Goal: Information Seeking & Learning: Learn about a topic

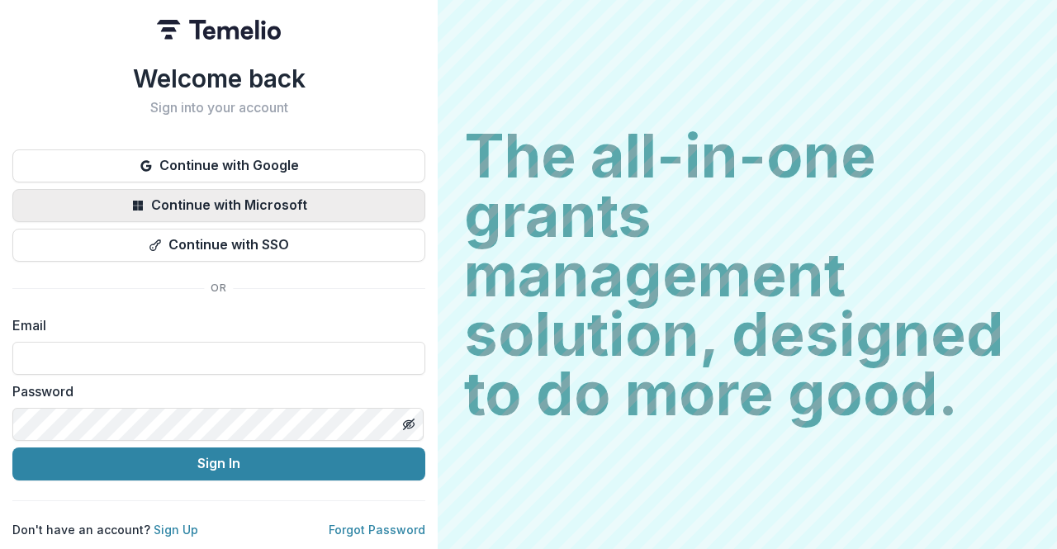
click at [283, 194] on button "Continue with Microsoft" at bounding box center [218, 205] width 413 height 33
click at [348, 195] on button "Continue with Microsoft" at bounding box center [218, 205] width 413 height 33
click at [331, 196] on button "Continue with Microsoft" at bounding box center [218, 205] width 413 height 33
click at [211, 194] on button "Continue with Microsoft" at bounding box center [218, 205] width 413 height 33
click at [88, 209] on button "Continue with Microsoft" at bounding box center [218, 205] width 413 height 33
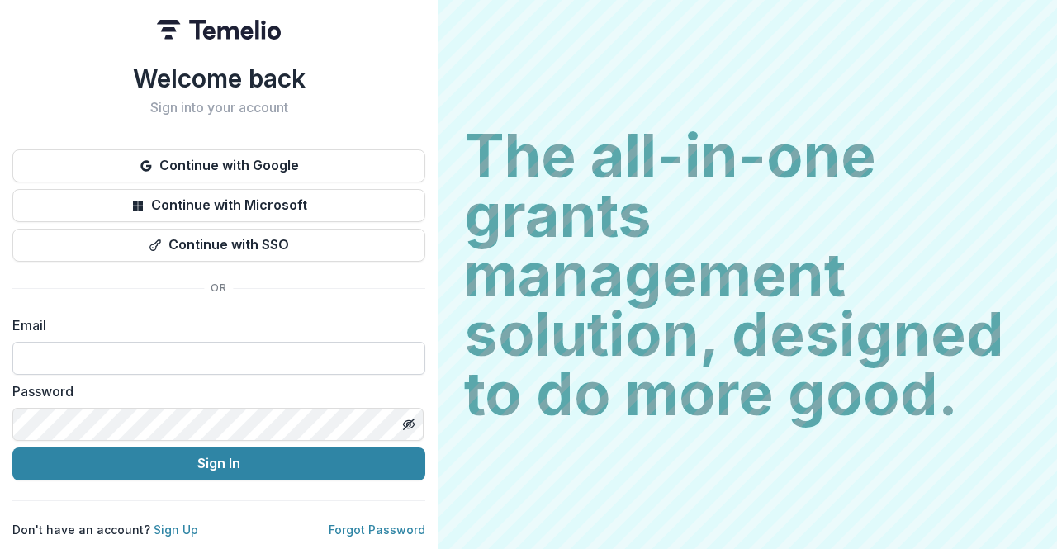
click at [79, 347] on input at bounding box center [218, 358] width 413 height 33
type input "**********"
click at [12, 448] on button "Sign In" at bounding box center [218, 464] width 413 height 33
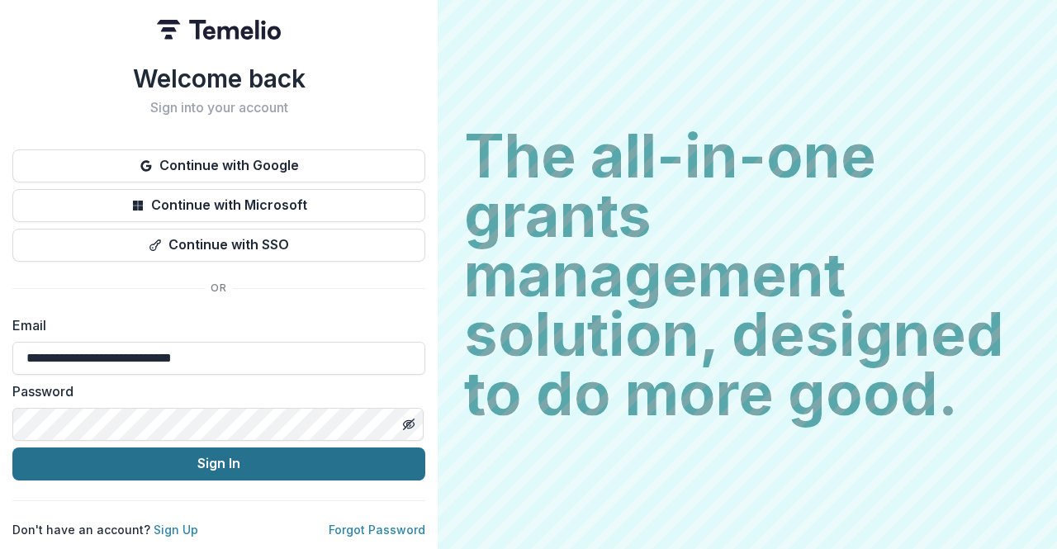
click at [187, 465] on button "Sign In" at bounding box center [218, 464] width 413 height 33
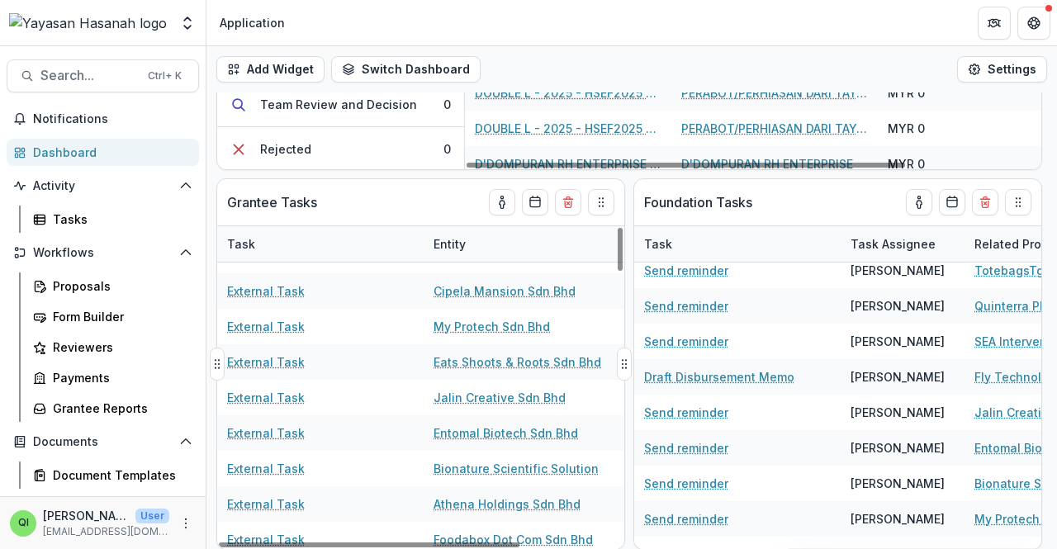
scroll to position [2020, 0]
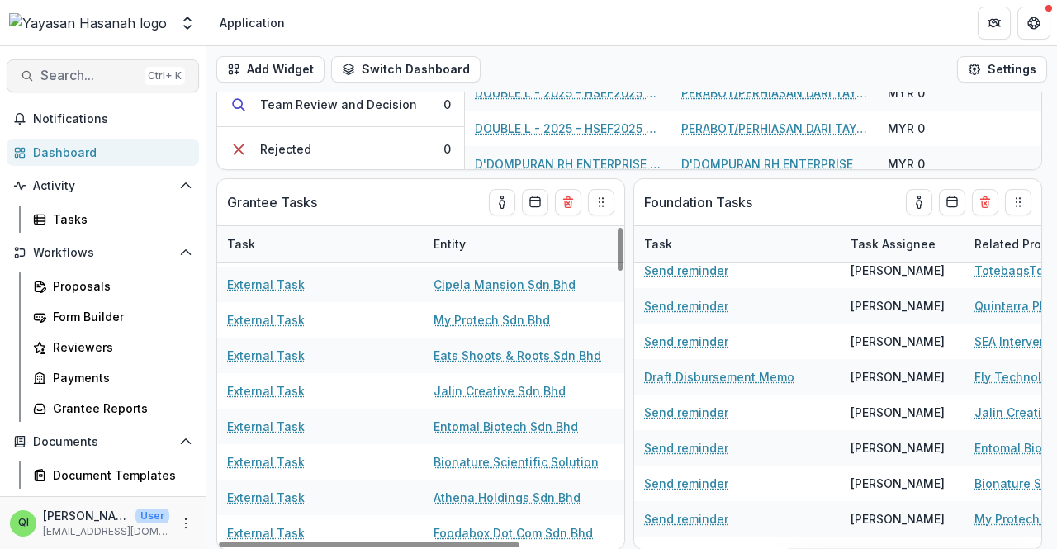
click at [93, 65] on button "Search... Ctrl + K" at bounding box center [103, 75] width 192 height 33
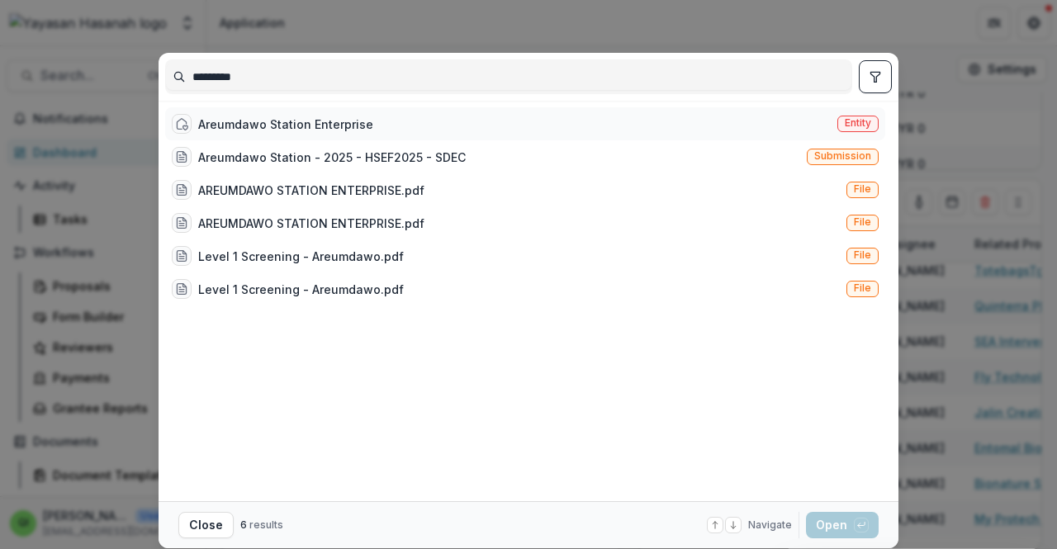
type input "*********"
click at [337, 108] on div "Areumdawo Station Enterprise Entity" at bounding box center [525, 123] width 720 height 33
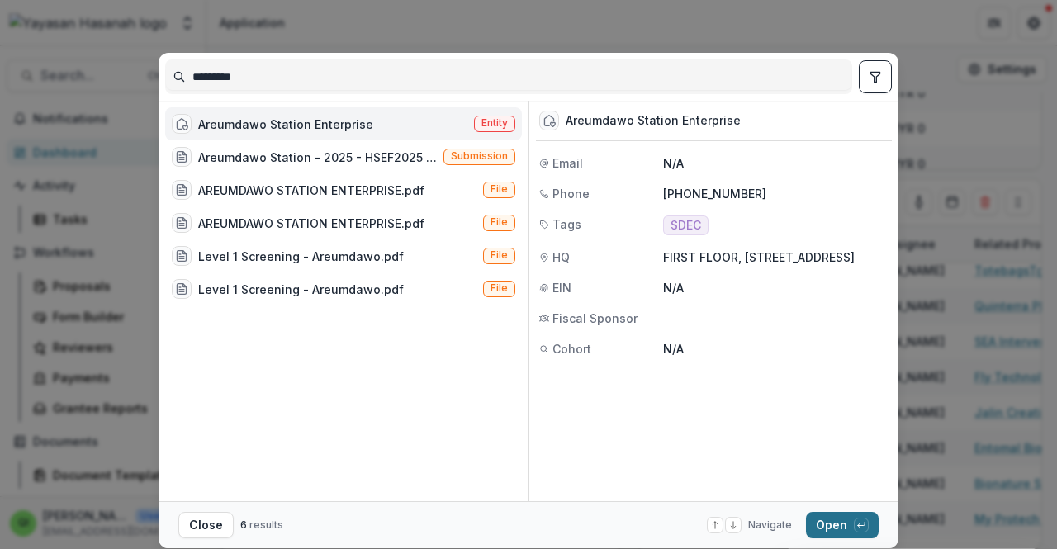
click at [854, 521] on div "button" at bounding box center [861, 525] width 15 height 15
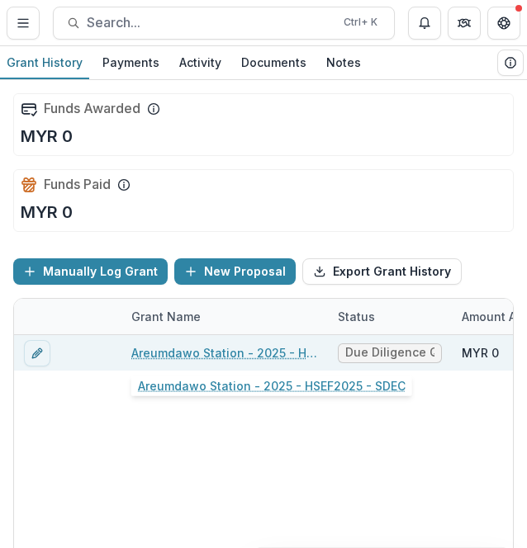
click at [261, 344] on link "Areumdawo Station - 2025 - HSEF2025 - SDEC" at bounding box center [224, 352] width 187 height 17
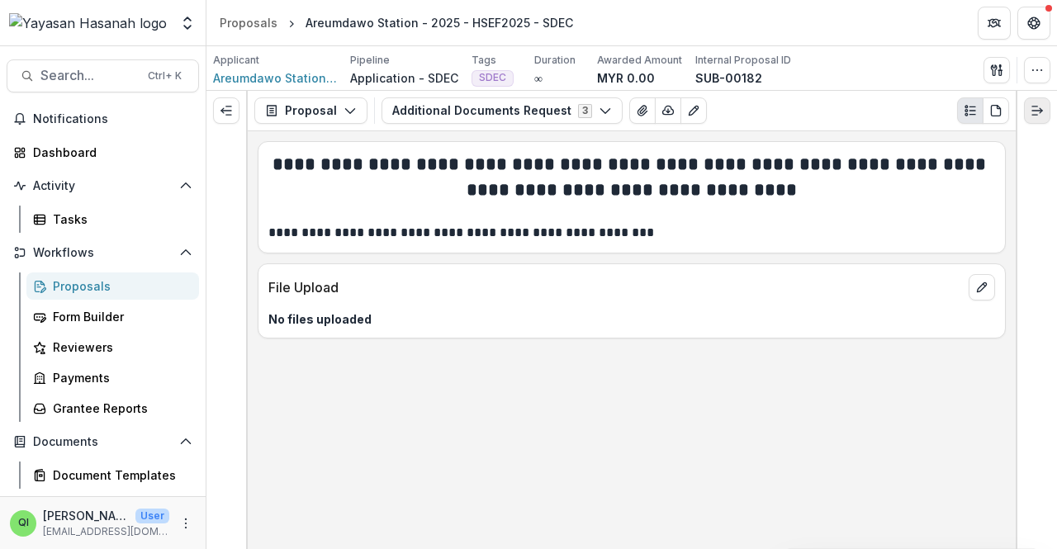
click at [1034, 104] on icon "Expand right" at bounding box center [1037, 110] width 13 height 13
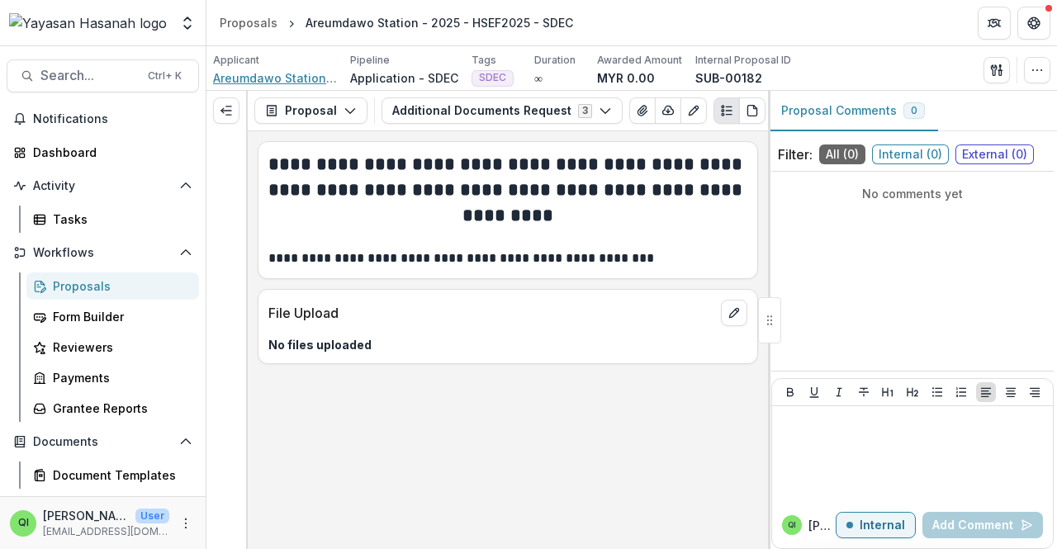
click at [305, 74] on span "Areumdawo Station Enterprise" at bounding box center [275, 77] width 124 height 17
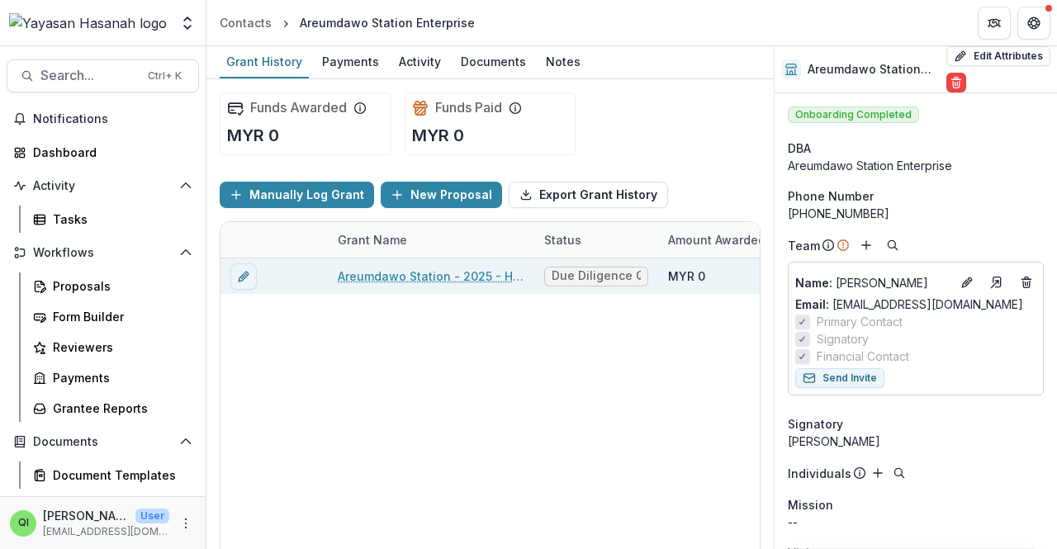
click at [506, 273] on link "Areumdawo Station - 2025 - HSEF2025 - SDEC" at bounding box center [431, 276] width 187 height 17
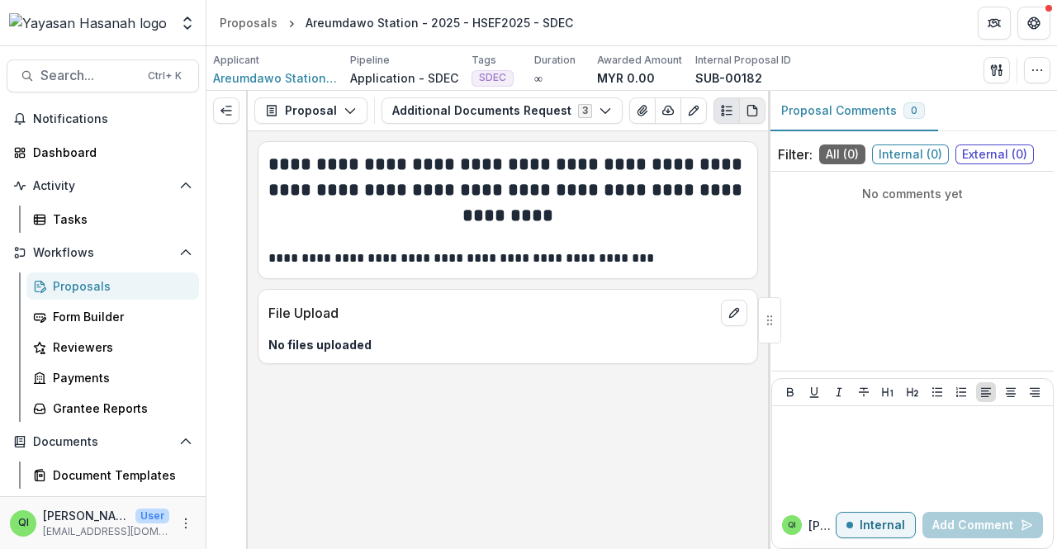
click at [751, 113] on icon "PDF view" at bounding box center [752, 110] width 13 height 13
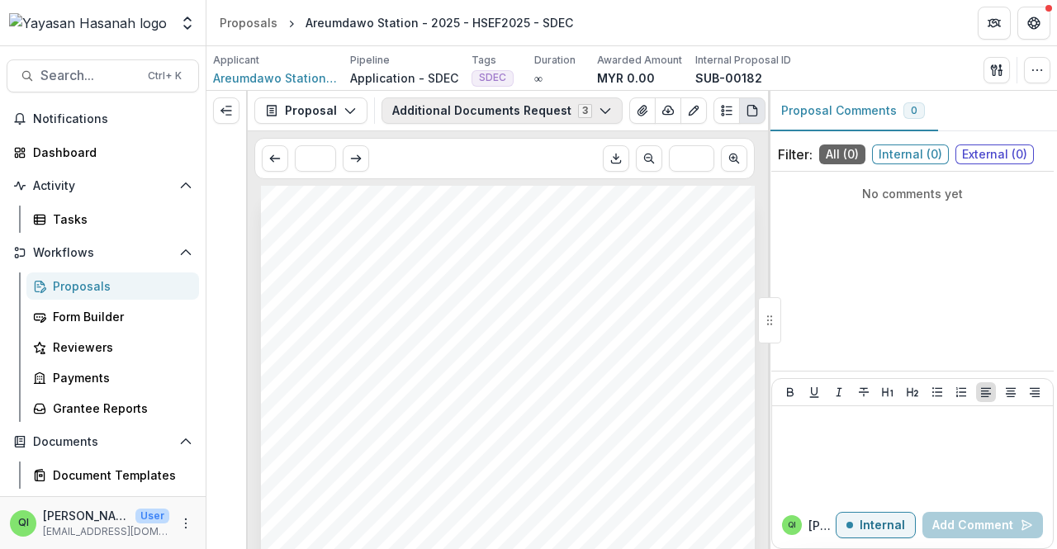
click at [522, 110] on button "Additional Documents Request 3" at bounding box center [502, 110] width 241 height 26
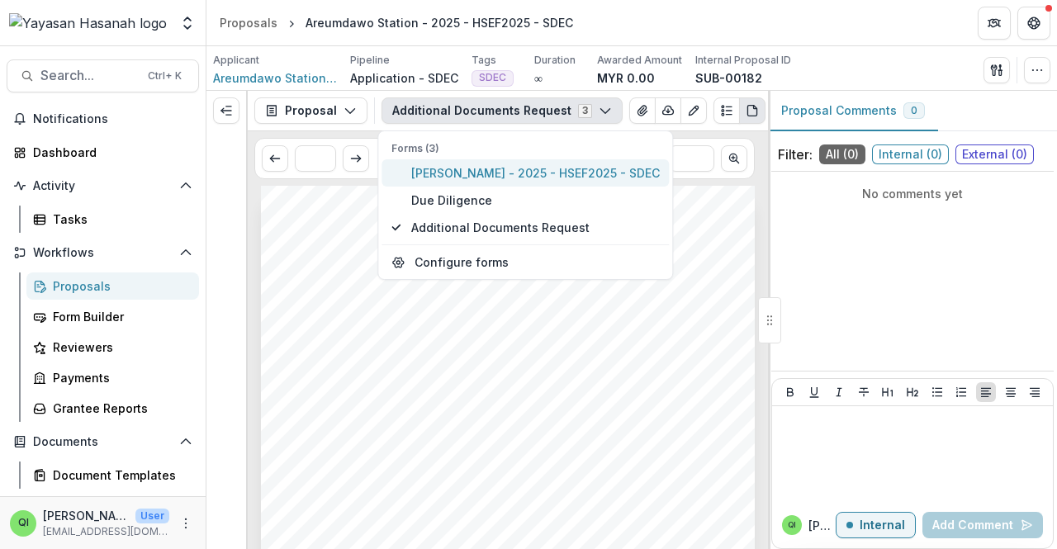
click at [530, 178] on span "[PERSON_NAME] - 2025 - HSEF2025 - SDEC" at bounding box center [535, 172] width 249 height 17
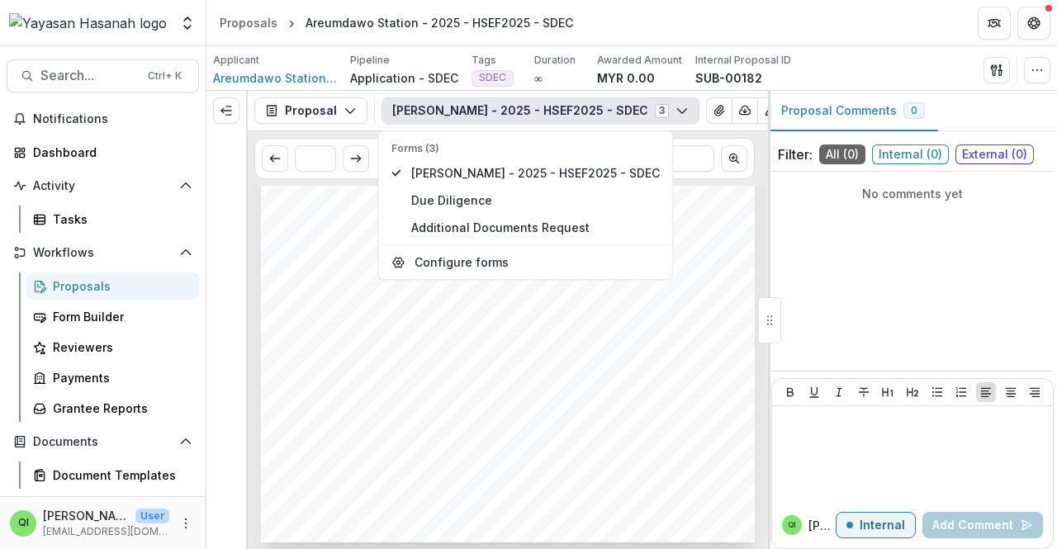
scroll to position [3886, 0]
click at [238, 116] on button "Expand left" at bounding box center [226, 110] width 26 height 26
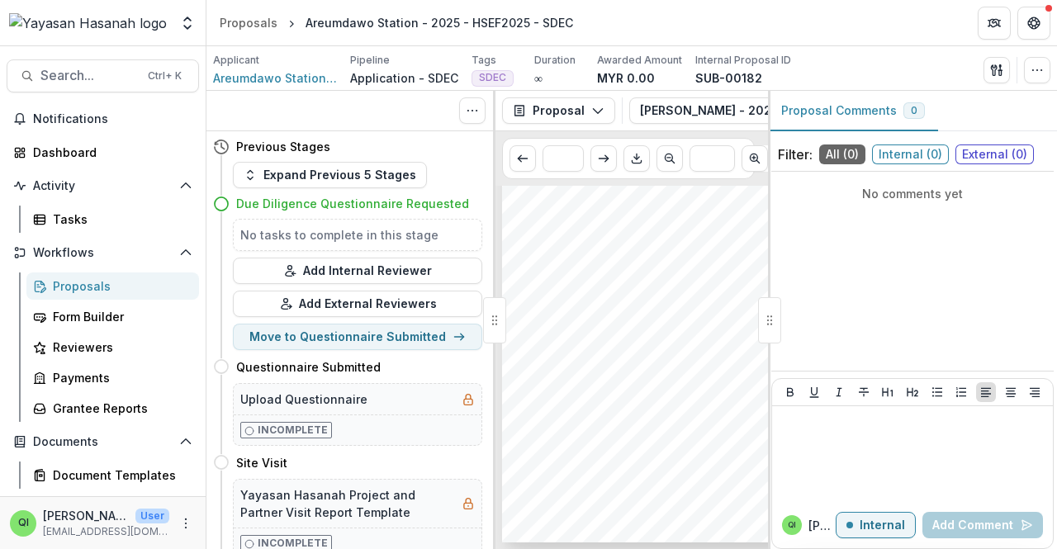
scroll to position [2987, 0]
click at [570, 259] on div "Page: 6 Areumdawo Station - 2025 - HSEF2025 - SDEC In the pitch deck should inc…" at bounding box center [695, 269] width 387 height 547
click at [273, 70] on span "Areumdawo Station Enterprise" at bounding box center [275, 77] width 124 height 17
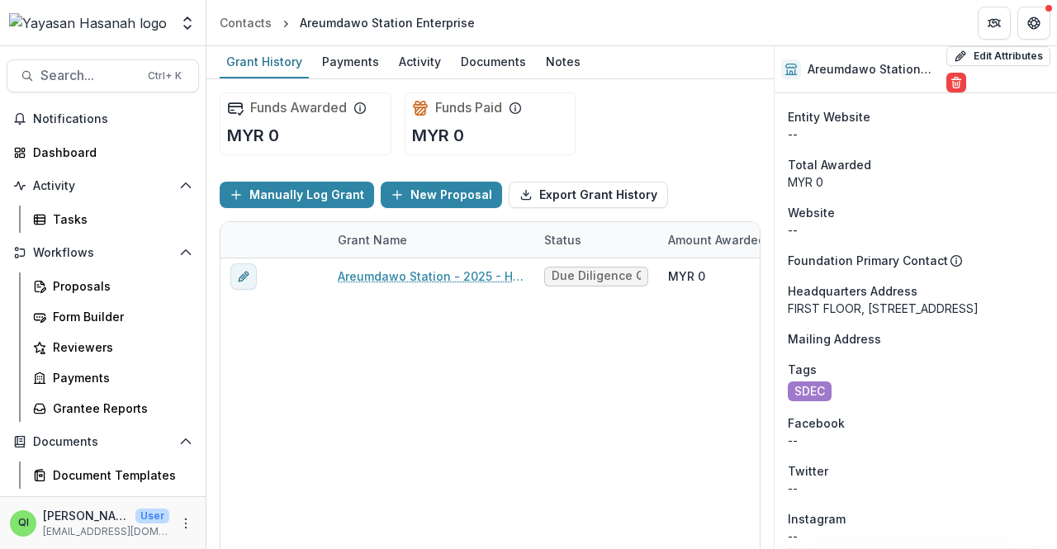
scroll to position [743, 0]
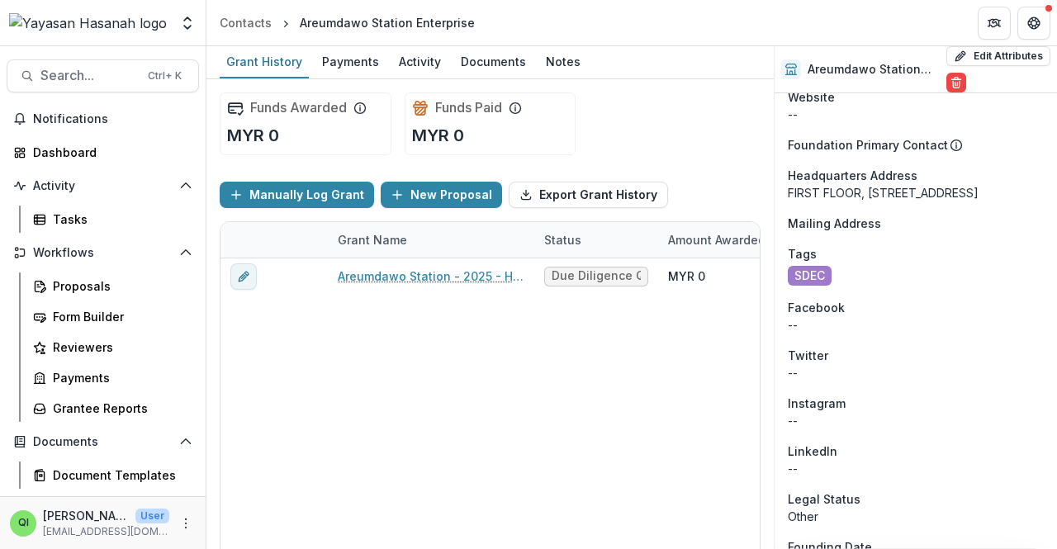
drag, startPoint x: 983, startPoint y: 216, endPoint x: 790, endPoint y: 199, distance: 194.1
click at [790, 199] on div "FIRST FLOOR, [STREET_ADDRESS]" at bounding box center [916, 192] width 256 height 17
copy div "FIRST FLOOR, [STREET_ADDRESS]"
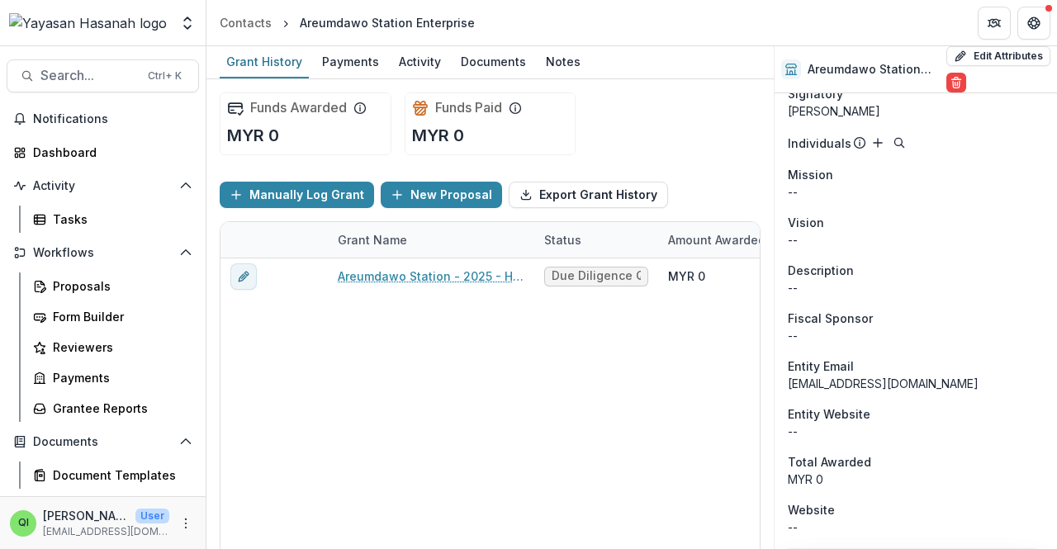
scroll to position [0, 0]
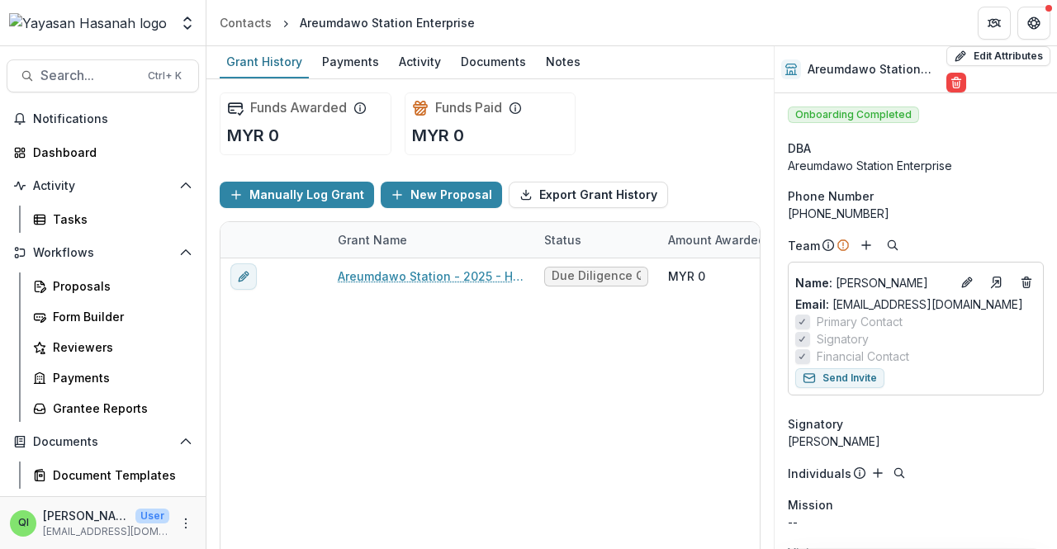
click at [696, 131] on div "Funds Awarded MYR 0 Funds Paid MYR 0" at bounding box center [490, 123] width 541 height 89
click at [170, 69] on div "Ctrl + K" at bounding box center [165, 76] width 40 height 18
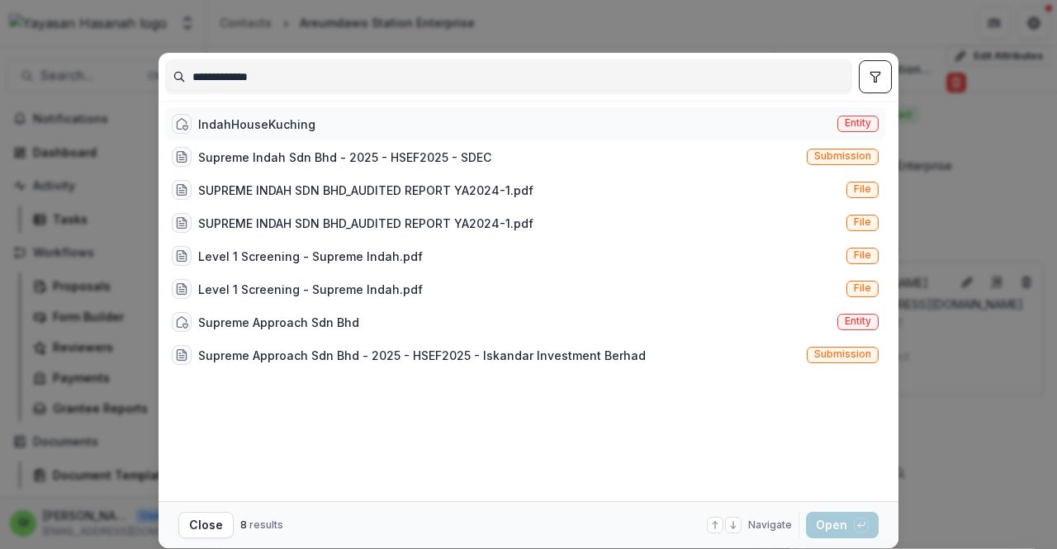
type input "**********"
click at [332, 125] on div "IndahHouseKuching Entity" at bounding box center [525, 123] width 720 height 33
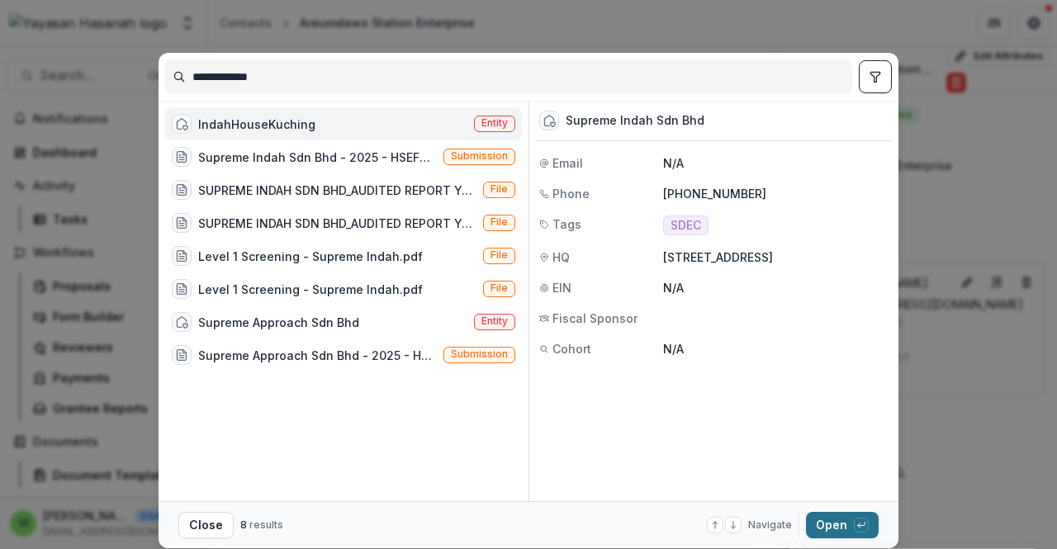
click at [828, 526] on button "Open with enter key" at bounding box center [842, 525] width 73 height 26
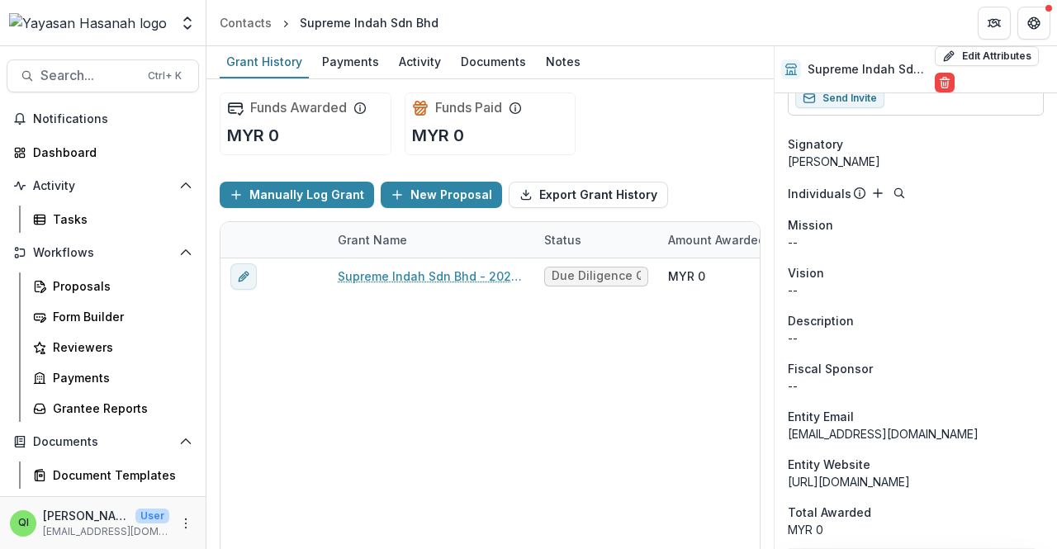
scroll to position [2395, 0]
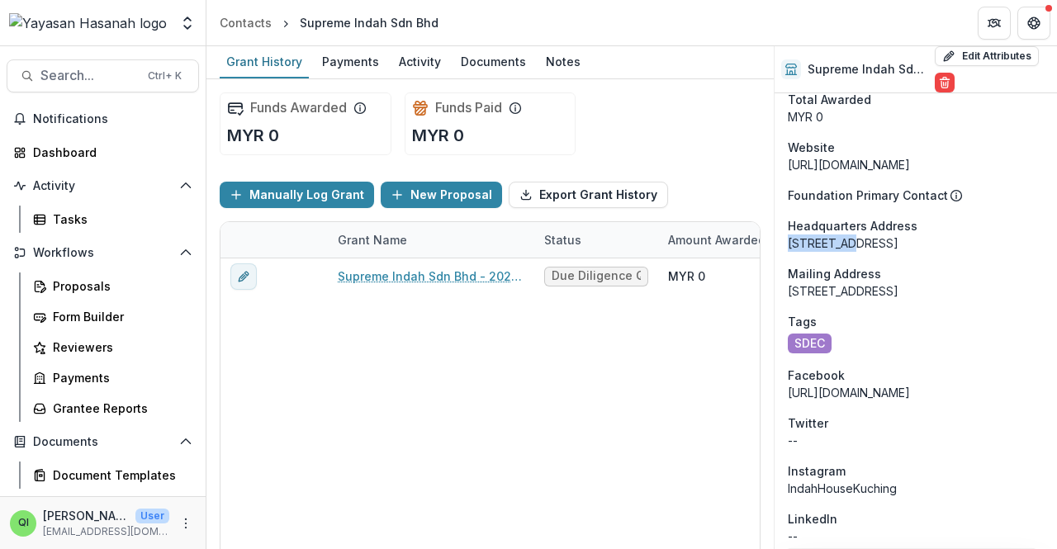
drag, startPoint x: 851, startPoint y: 244, endPoint x: 782, endPoint y: 233, distance: 69.4
drag, startPoint x: 831, startPoint y: 259, endPoint x: 788, endPoint y: 228, distance: 52.7
click at [788, 235] on div "[STREET_ADDRESS]" at bounding box center [916, 243] width 256 height 17
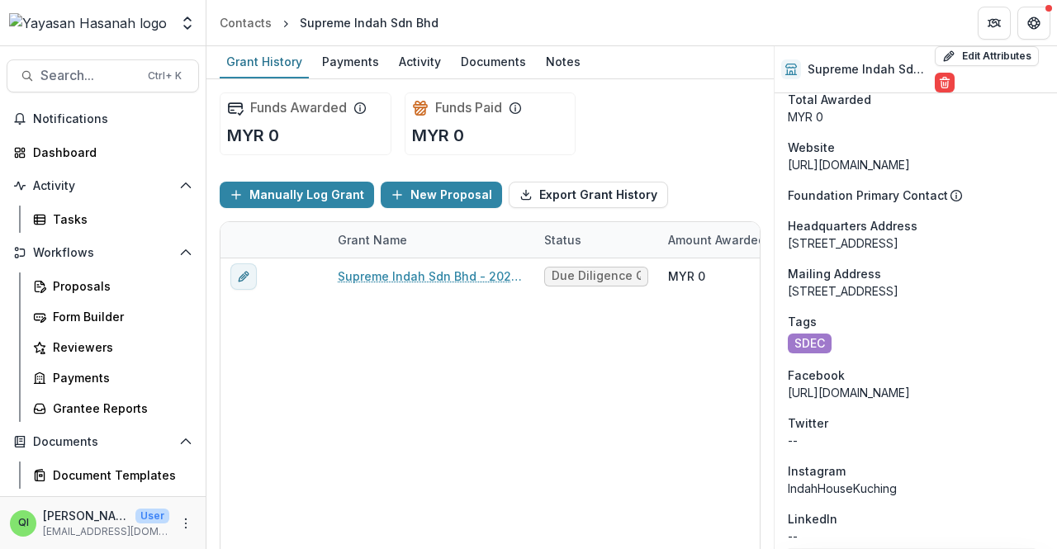
copy div "[STREET_ADDRESS]"
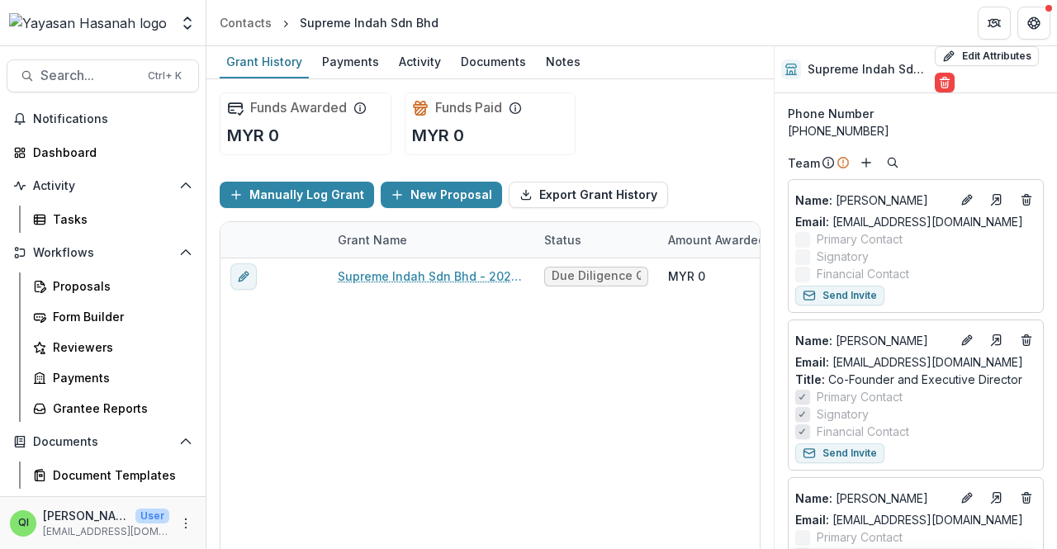
scroll to position [0, 0]
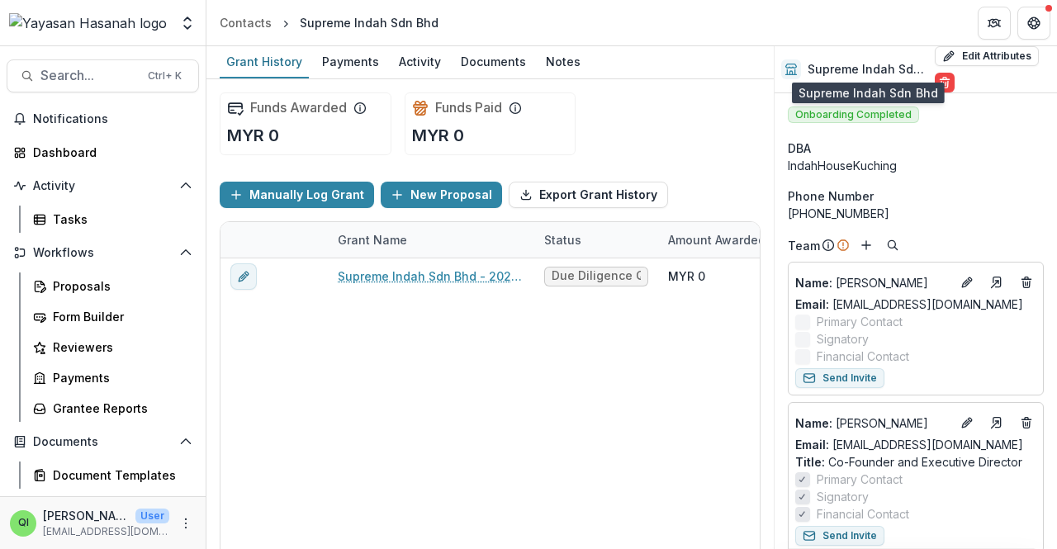
click at [873, 69] on h2 "Supreme Indah Sdn Bhd" at bounding box center [868, 70] width 121 height 14
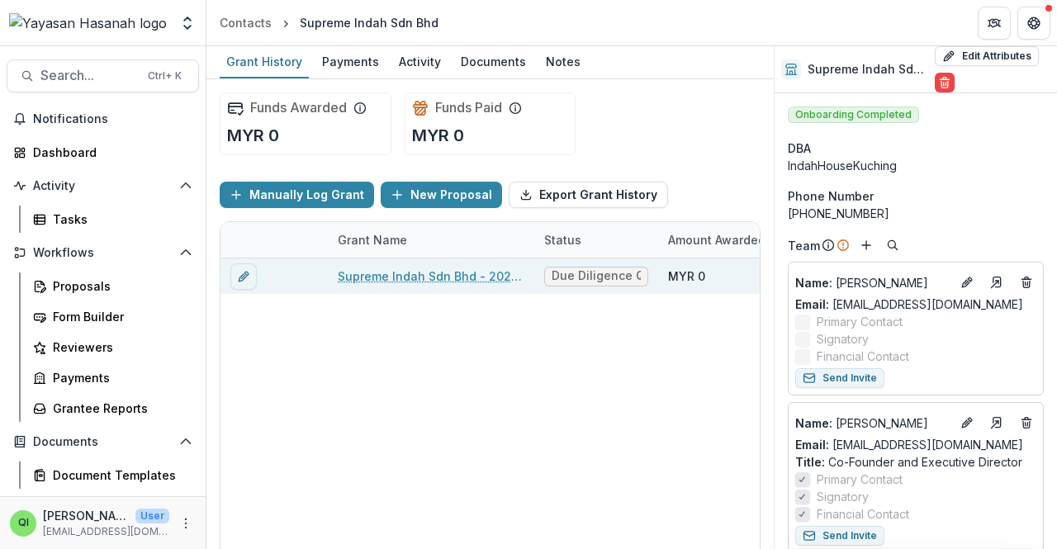
click at [378, 280] on link "Supreme Indah Sdn Bhd - 2025 - HSEF2025 - SDEC" at bounding box center [431, 276] width 187 height 17
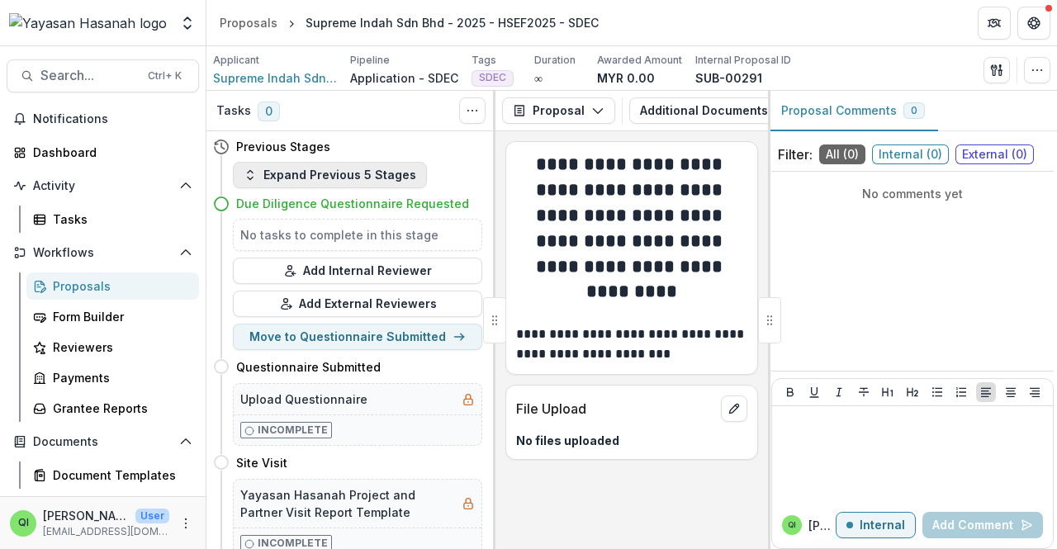
click at [325, 168] on button "Expand Previous 5 Stages" at bounding box center [330, 175] width 194 height 26
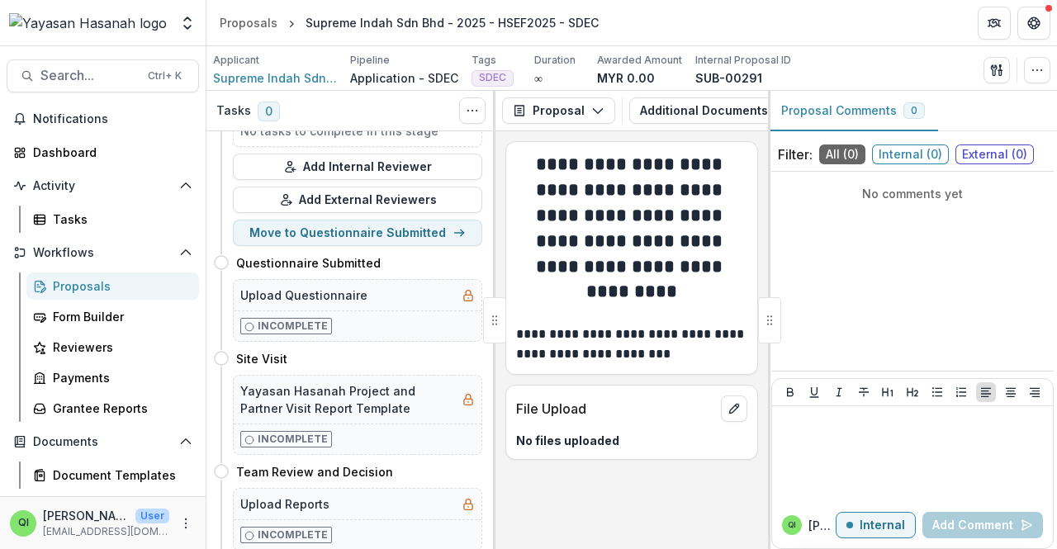
scroll to position [578, 0]
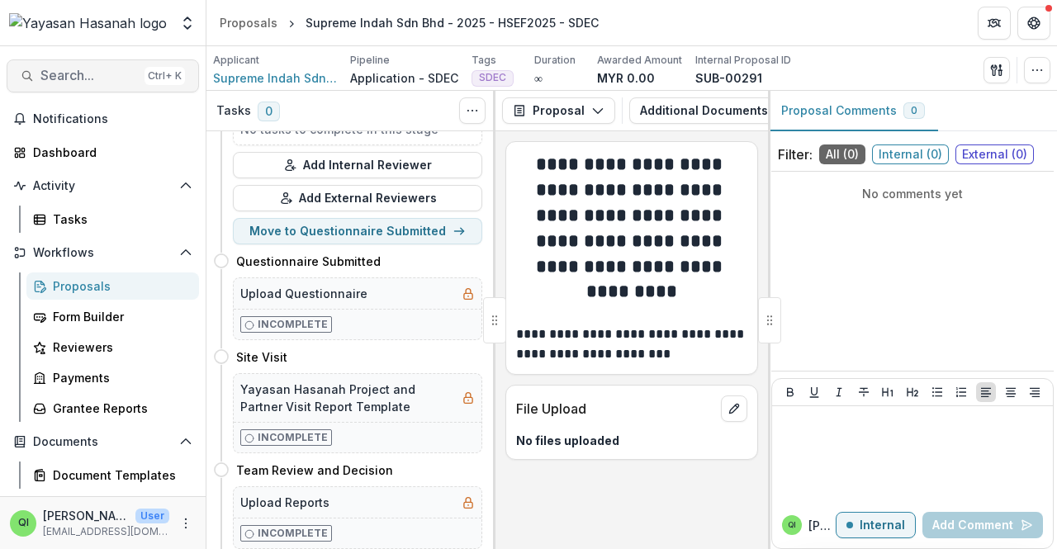
click at [116, 75] on span "Search..." at bounding box center [88, 76] width 97 height 16
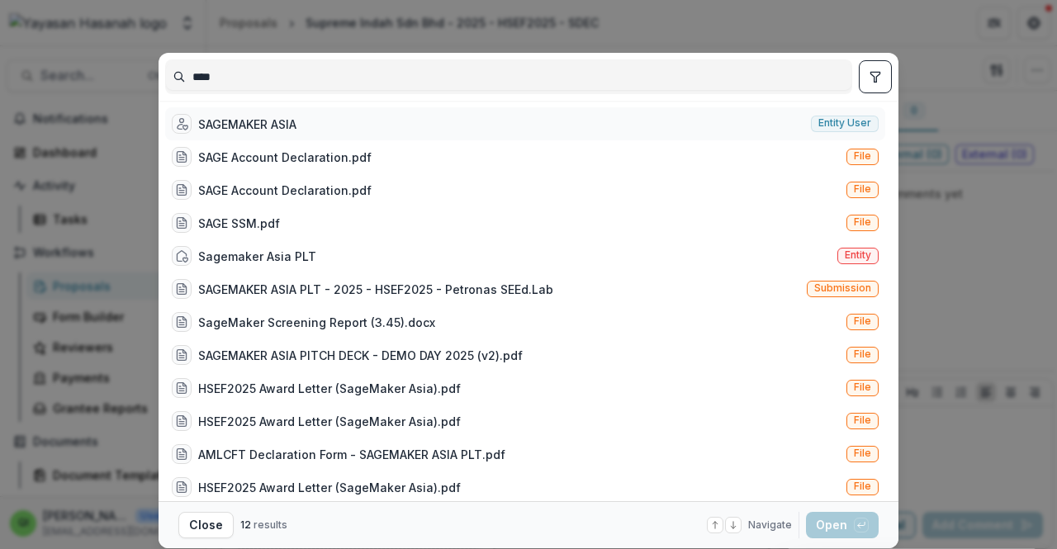
type input "****"
click at [265, 125] on div "SAGEMAKER ASIA" at bounding box center [247, 124] width 98 height 17
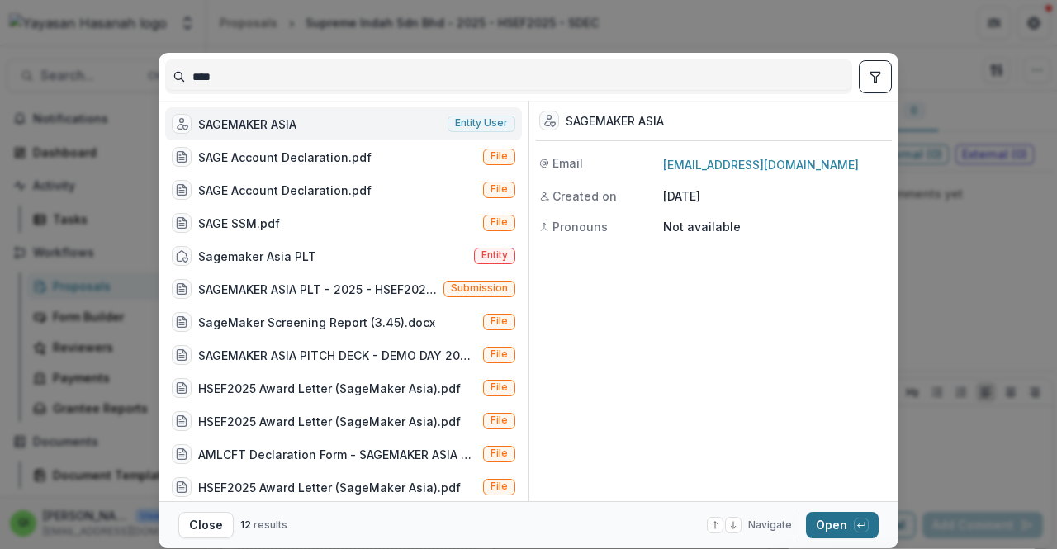
click at [869, 520] on button "Open with enter key" at bounding box center [842, 525] width 73 height 26
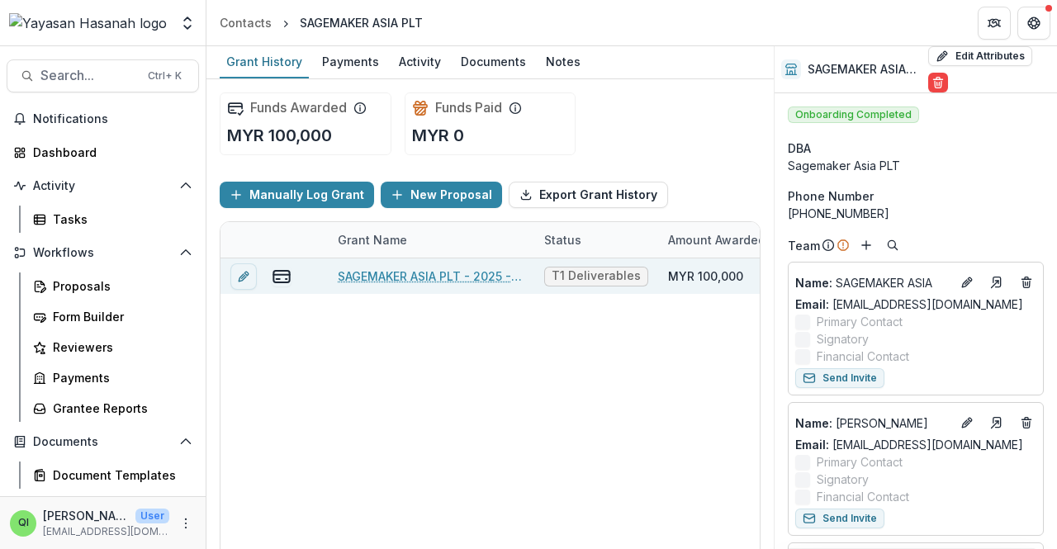
click at [420, 280] on link "SAGEMAKER ASIA PLT - 2025 - HSEF2025 - Petronas SEEd.Lab" at bounding box center [431, 276] width 187 height 17
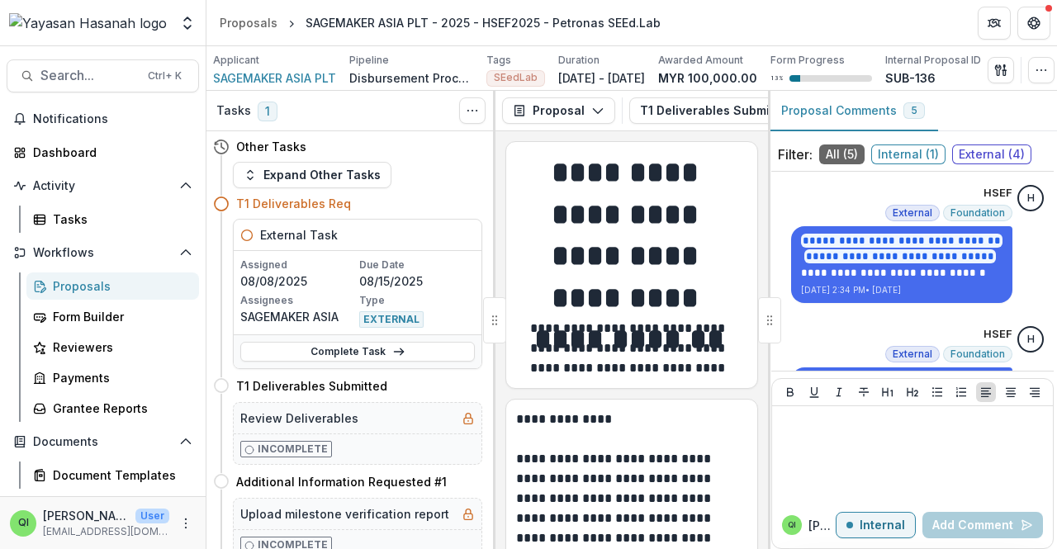
click at [382, 85] on p "Disbursement Process" at bounding box center [411, 77] width 124 height 17
click at [391, 70] on p "Disbursement Process" at bounding box center [411, 77] width 124 height 17
click at [458, 110] on div "Tasks 1 Show Cancelled Tasks" at bounding box center [350, 111] width 289 height 40
click at [91, 70] on span "Search..." at bounding box center [88, 76] width 97 height 16
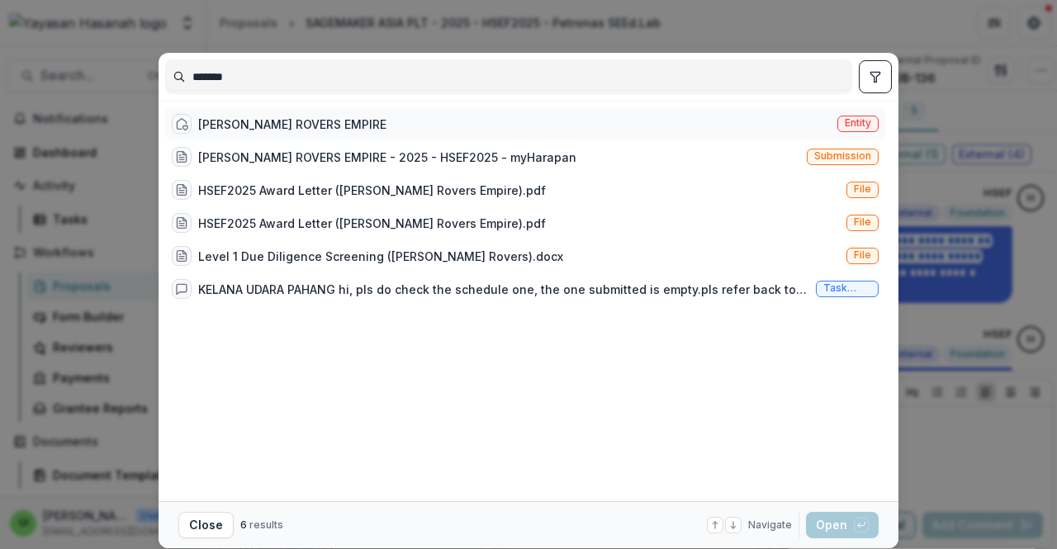
type input "*******"
click at [410, 128] on div "[PERSON_NAME] ROVERS EMPIRE Entity" at bounding box center [525, 123] width 720 height 33
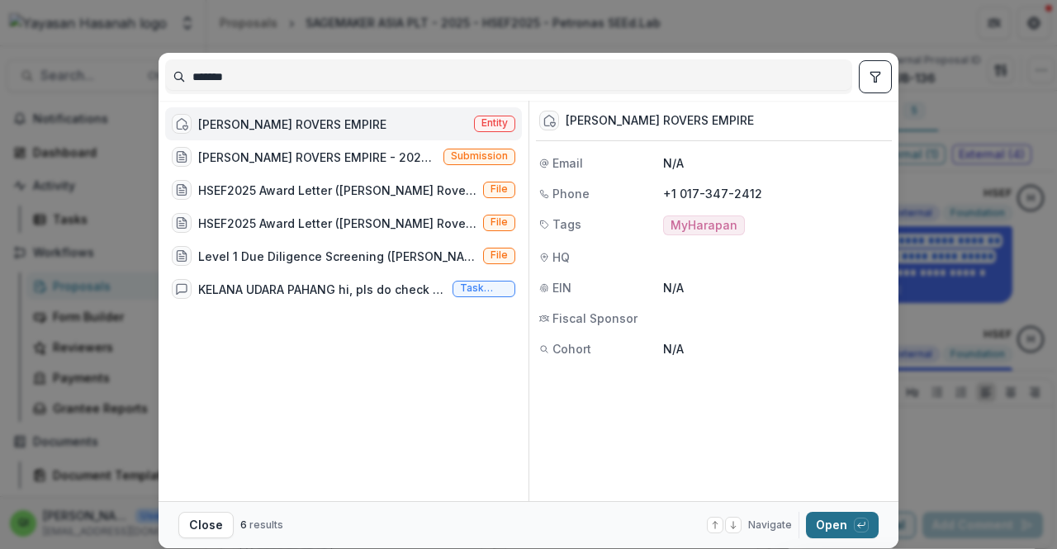
click at [854, 531] on div "button" at bounding box center [861, 525] width 15 height 15
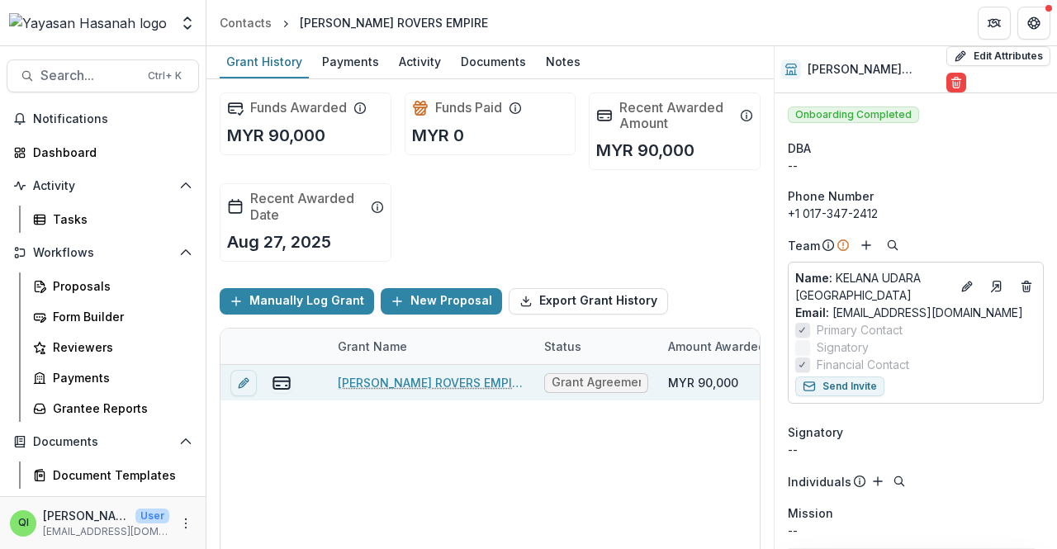
click at [375, 381] on link "[PERSON_NAME] ROVERS EMPIRE - 2025 - HSEF2025 - myHarapan" at bounding box center [431, 382] width 187 height 17
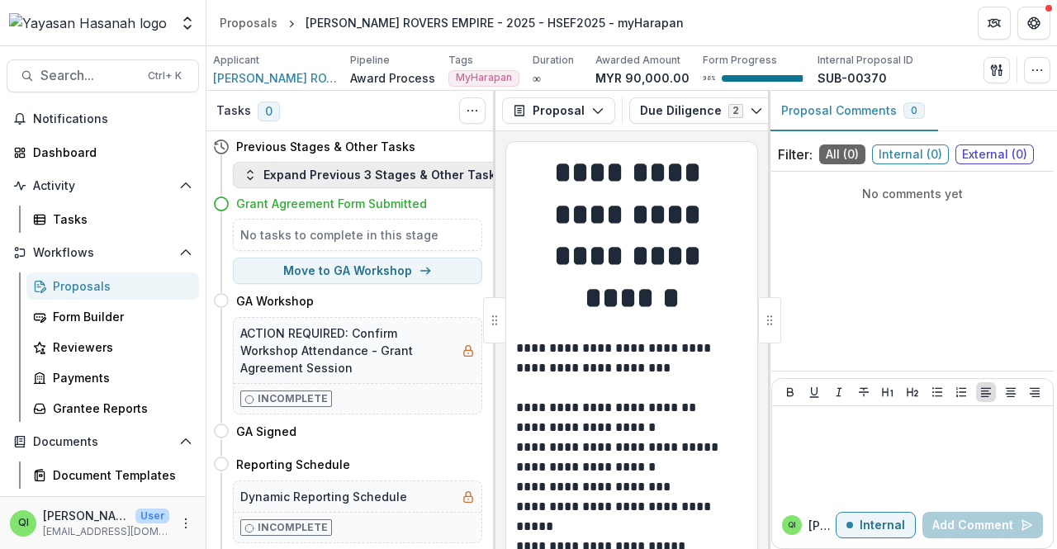
click at [332, 181] on button "Expand Previous 3 Stages & Other Tasks" at bounding box center [373, 175] width 280 height 26
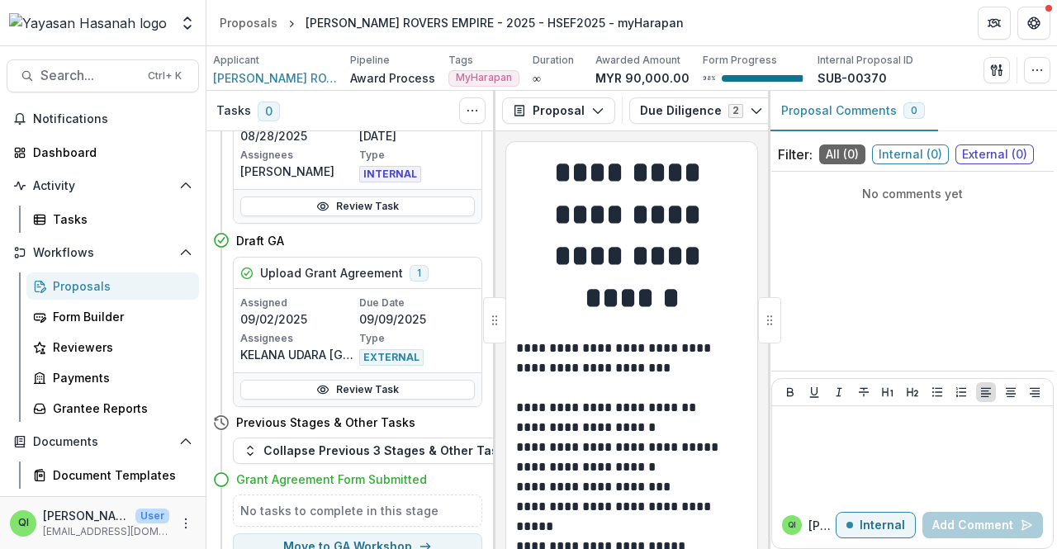
scroll to position [786, 0]
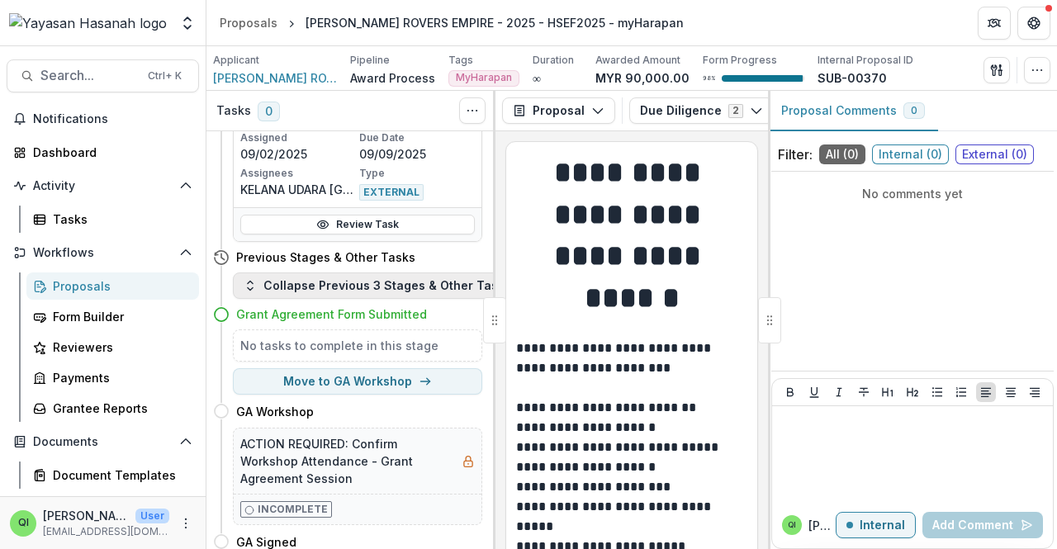
click at [401, 282] on button "Collapse Previous 3 Stages & Other Tasks" at bounding box center [377, 286] width 289 height 26
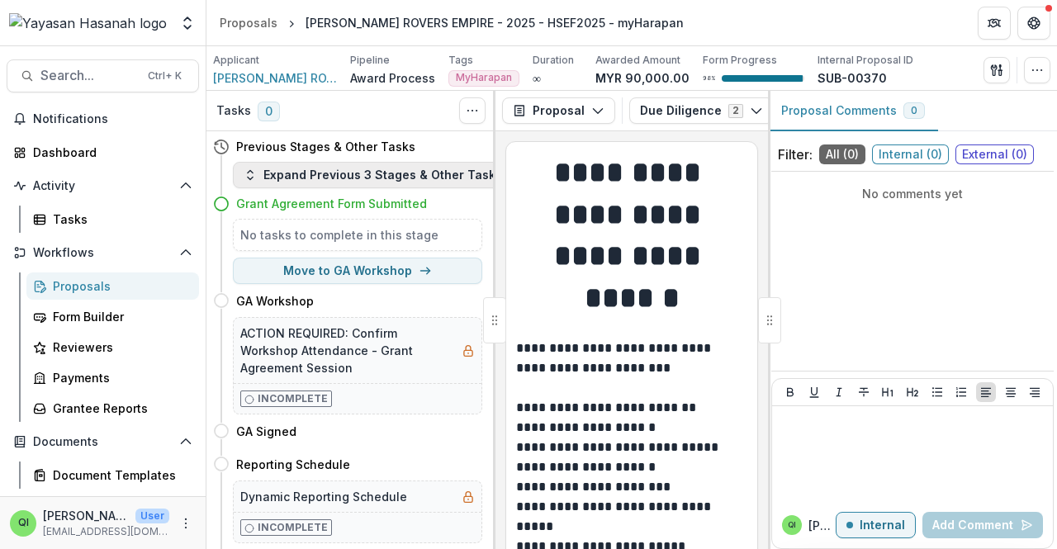
click at [347, 175] on button "Expand Previous 3 Stages & Other Tasks" at bounding box center [373, 175] width 280 height 26
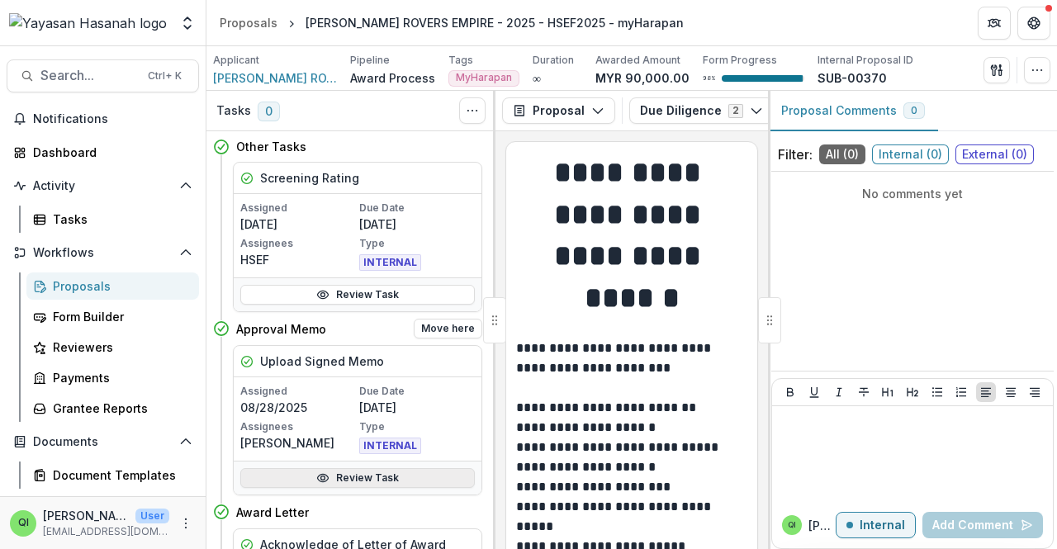
click at [406, 472] on link "Review Task" at bounding box center [357, 478] width 235 height 20
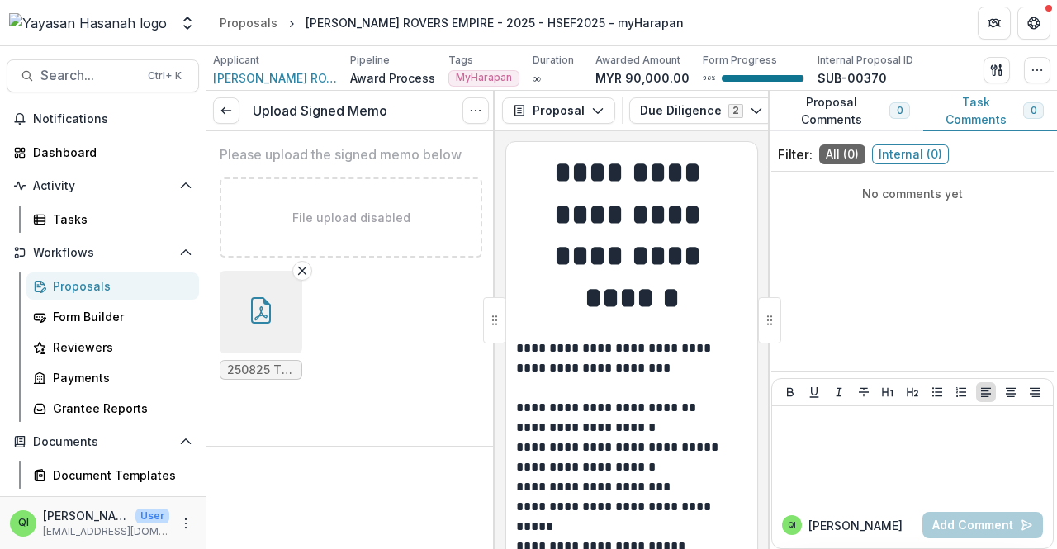
click at [259, 311] on icon "button" at bounding box center [261, 310] width 26 height 26
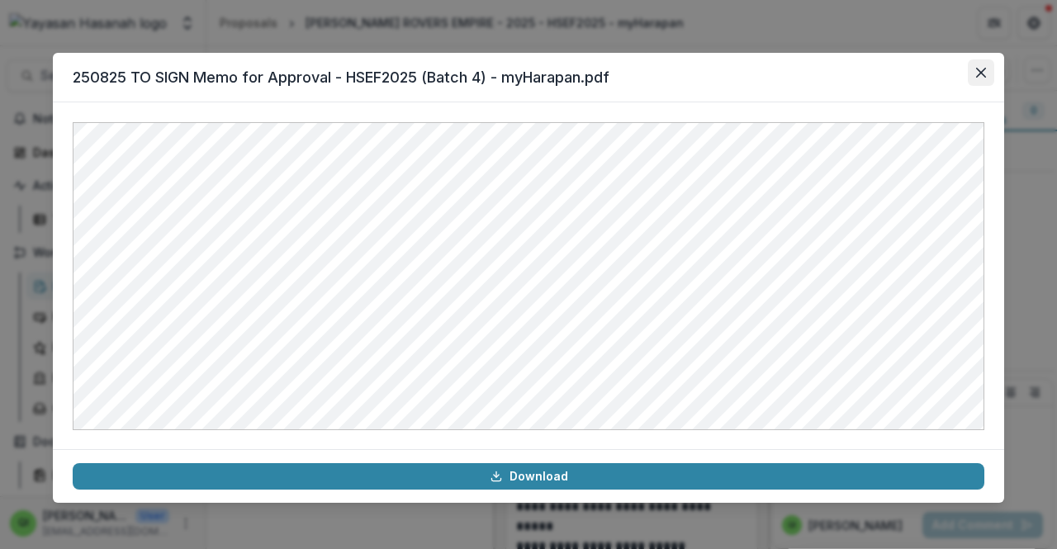
click at [968, 67] on button "Close" at bounding box center [981, 72] width 26 height 26
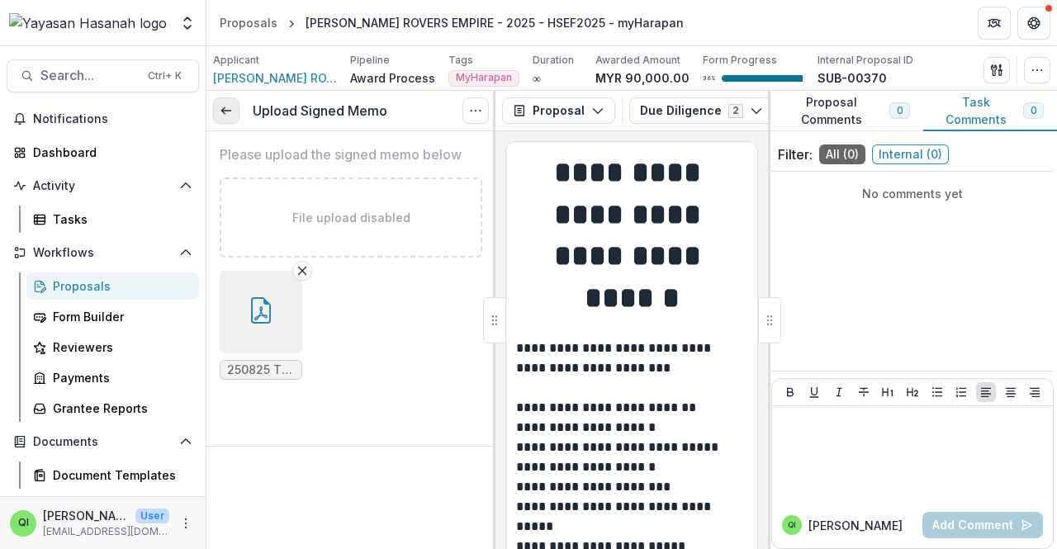
click at [226, 104] on icon at bounding box center [226, 110] width 13 height 13
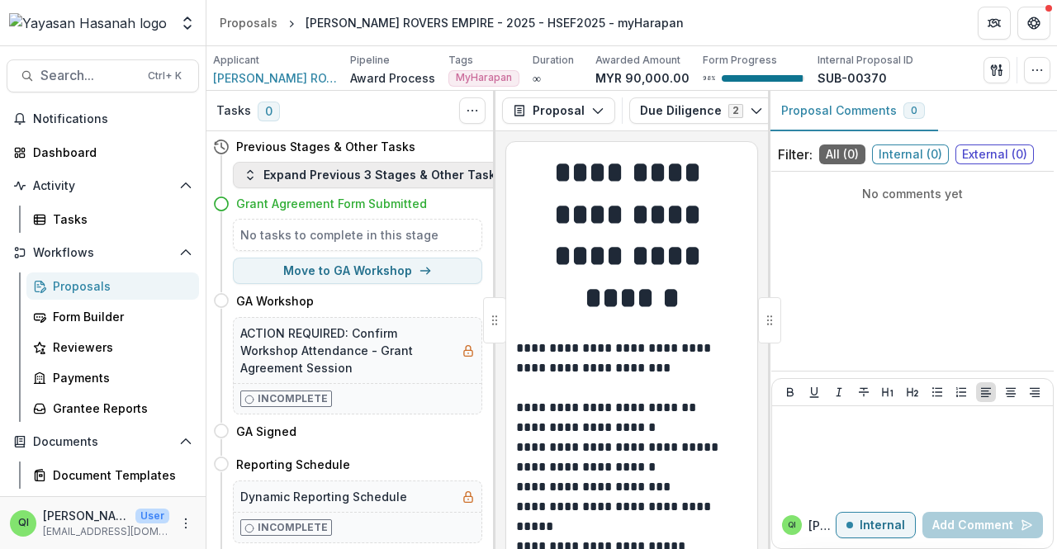
click at [392, 182] on button "Expand Previous 3 Stages & Other Tasks" at bounding box center [373, 175] width 280 height 26
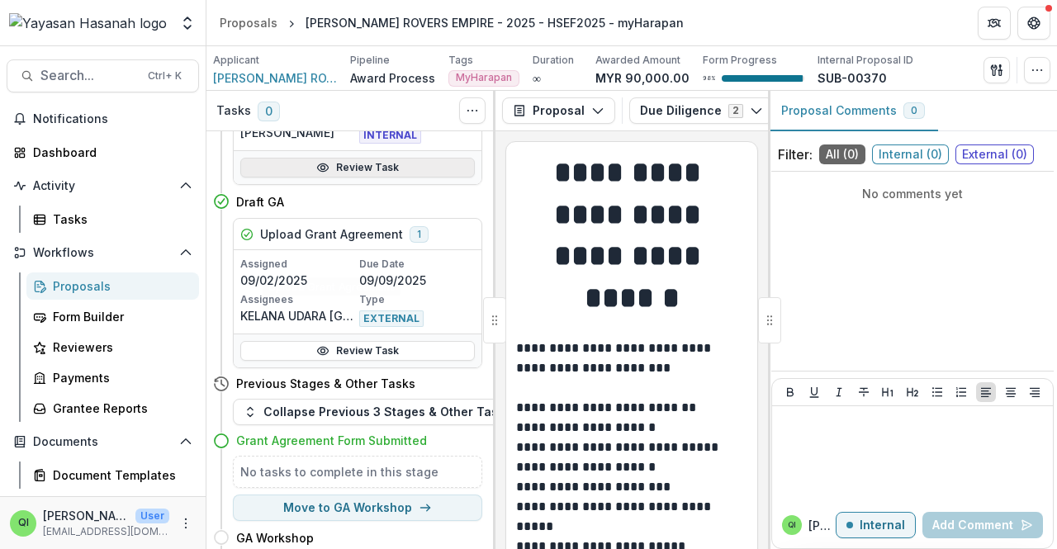
scroll to position [661, 0]
click at [118, 122] on span "Notifications" at bounding box center [112, 119] width 159 height 14
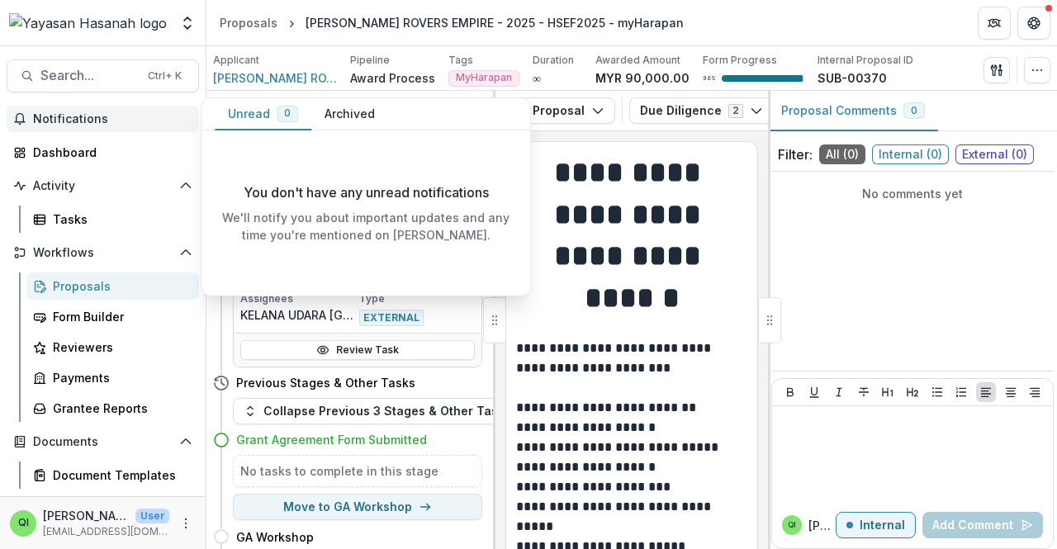
click at [118, 122] on span "Notifications" at bounding box center [112, 119] width 159 height 14
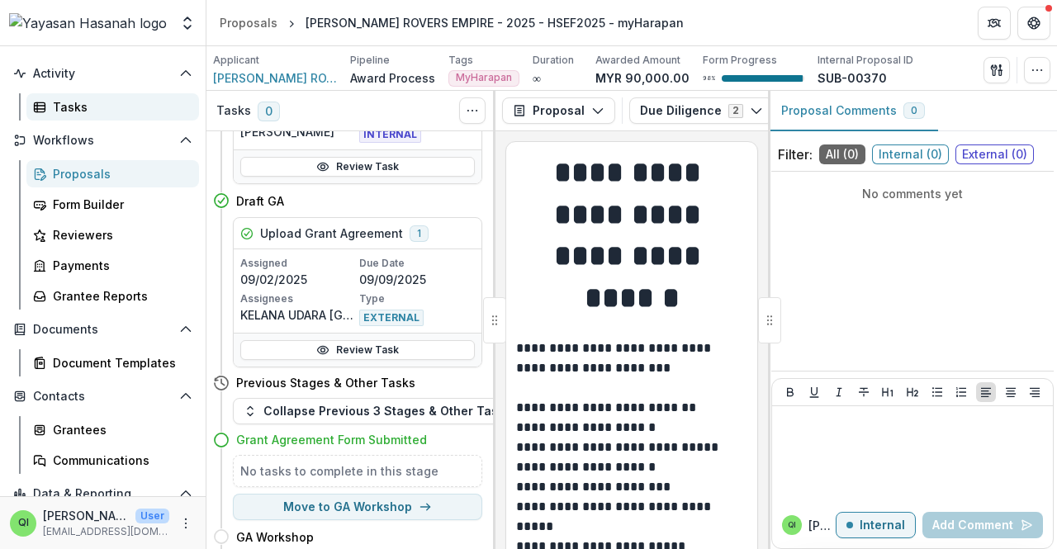
scroll to position [0, 0]
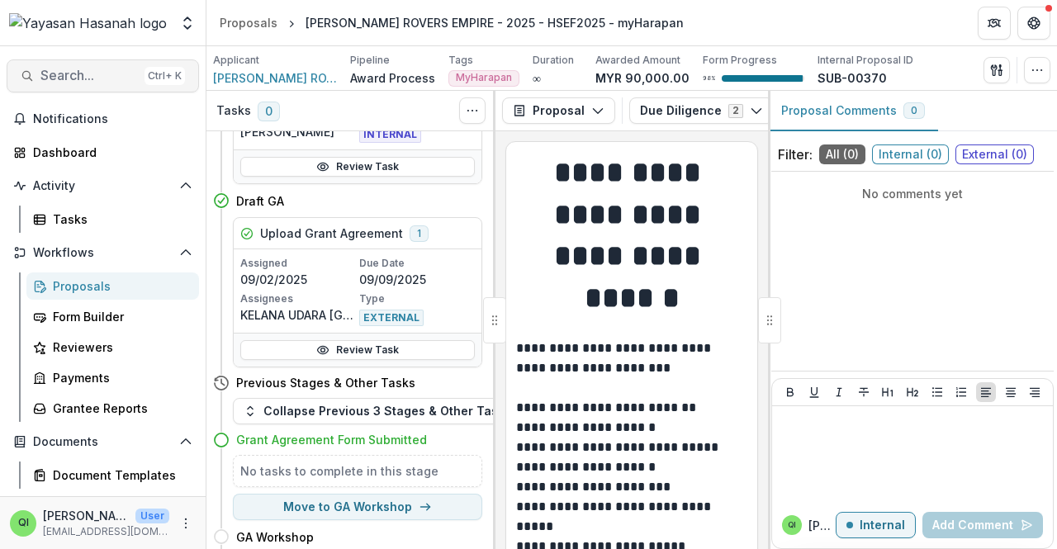
click at [83, 68] on span "Search..." at bounding box center [88, 76] width 97 height 16
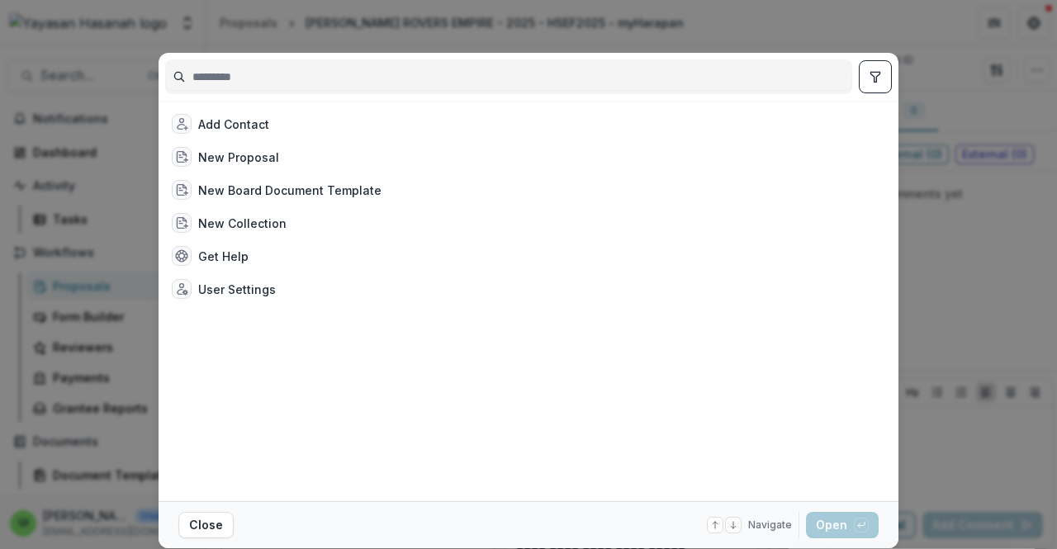
click at [100, 86] on div "Add Contact New Proposal New Board Document Template New Collection Get Help Us…" at bounding box center [528, 274] width 1057 height 549
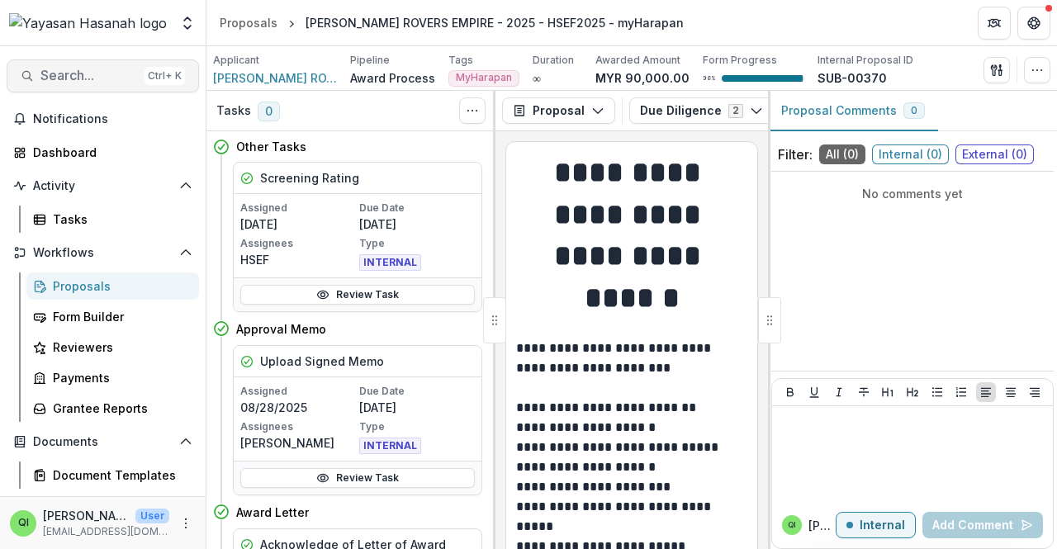
click at [101, 80] on span "Search..." at bounding box center [88, 76] width 97 height 16
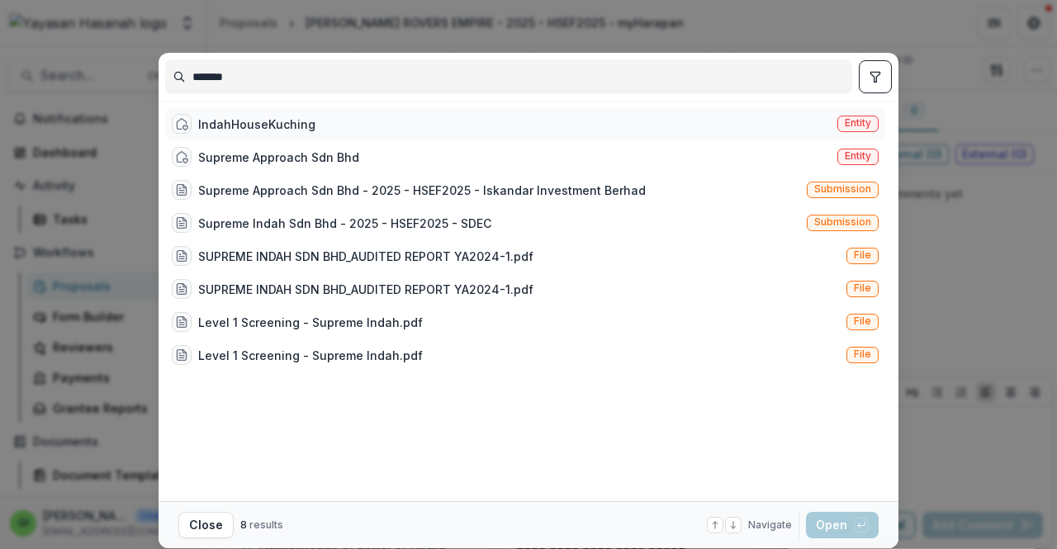
type input "*******"
click at [267, 133] on div "IndahHouseKuching Entity" at bounding box center [525, 123] width 720 height 33
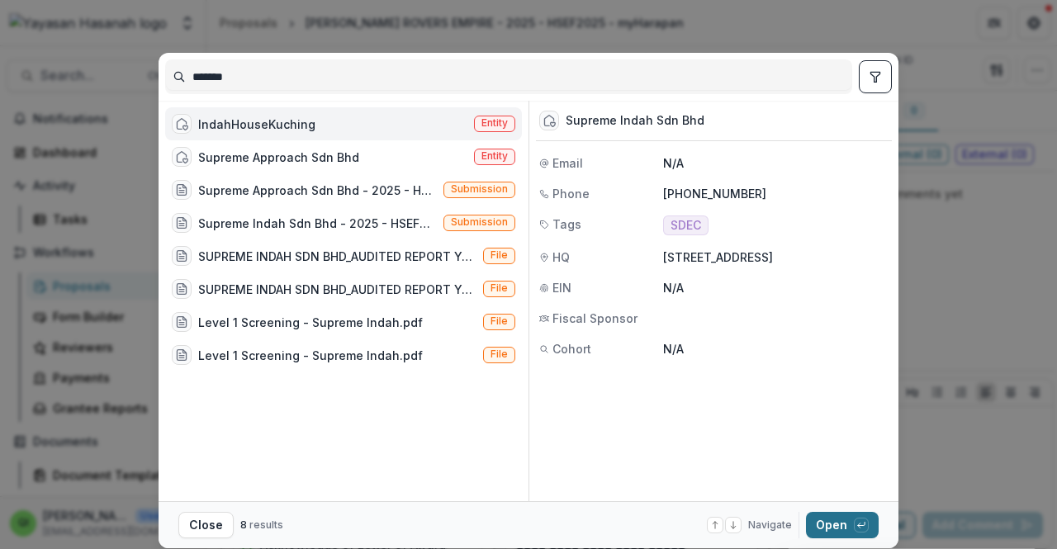
click at [841, 515] on button "Open with enter key" at bounding box center [842, 525] width 73 height 26
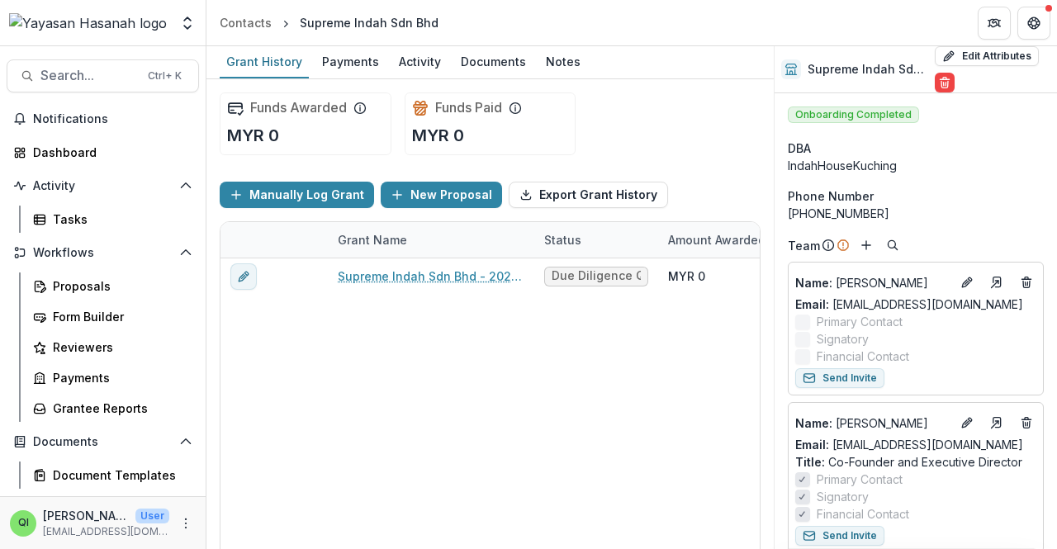
click at [790, 74] on icon at bounding box center [791, 69] width 13 height 13
click at [855, 72] on h2 "Supreme Indah Sdn Bhd" at bounding box center [868, 70] width 121 height 14
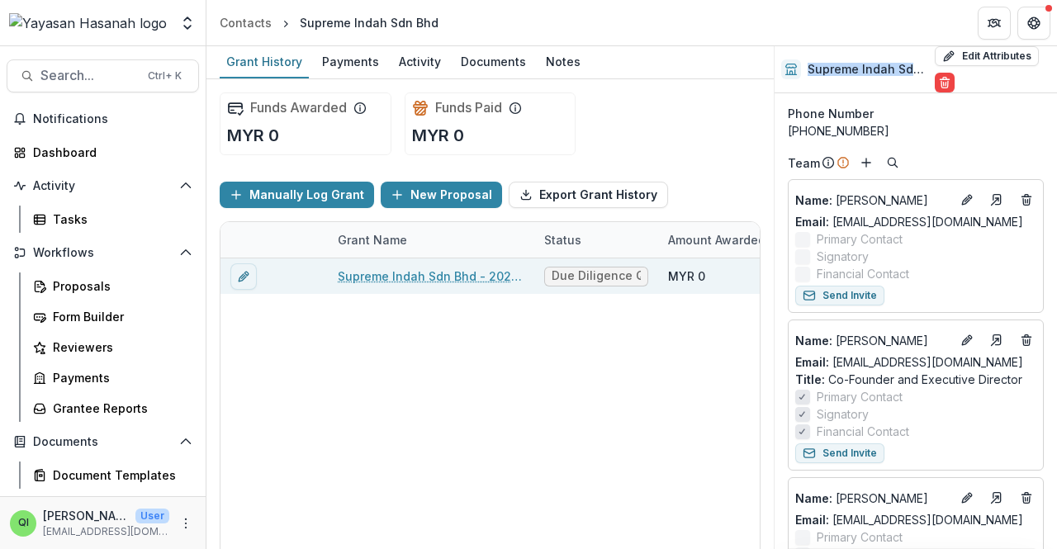
click at [504, 282] on link "Supreme Indah Sdn Bhd - 2025 - HSEF2025 - SDEC" at bounding box center [431, 276] width 187 height 17
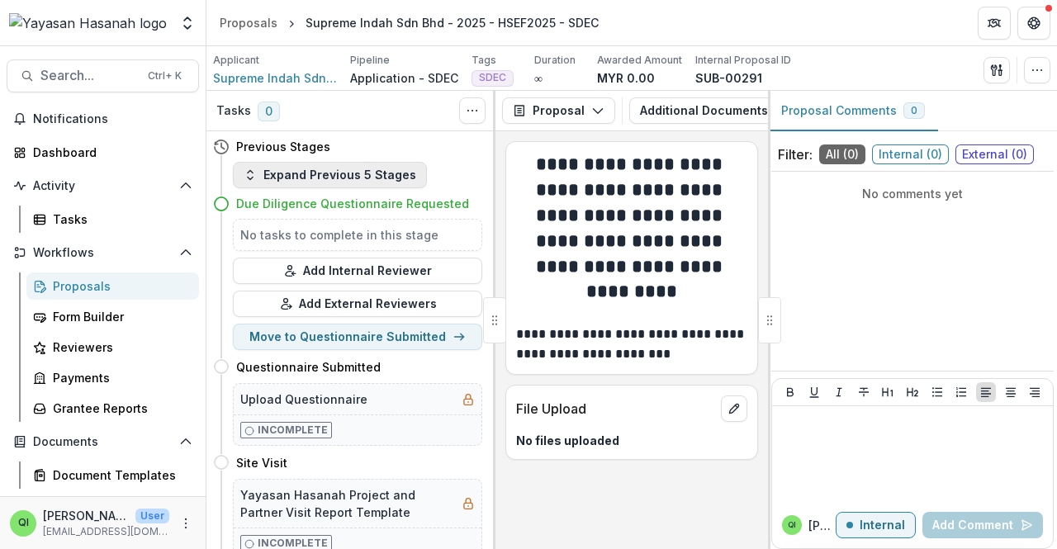
click at [320, 175] on button "Expand Previous 5 Stages" at bounding box center [330, 175] width 194 height 26
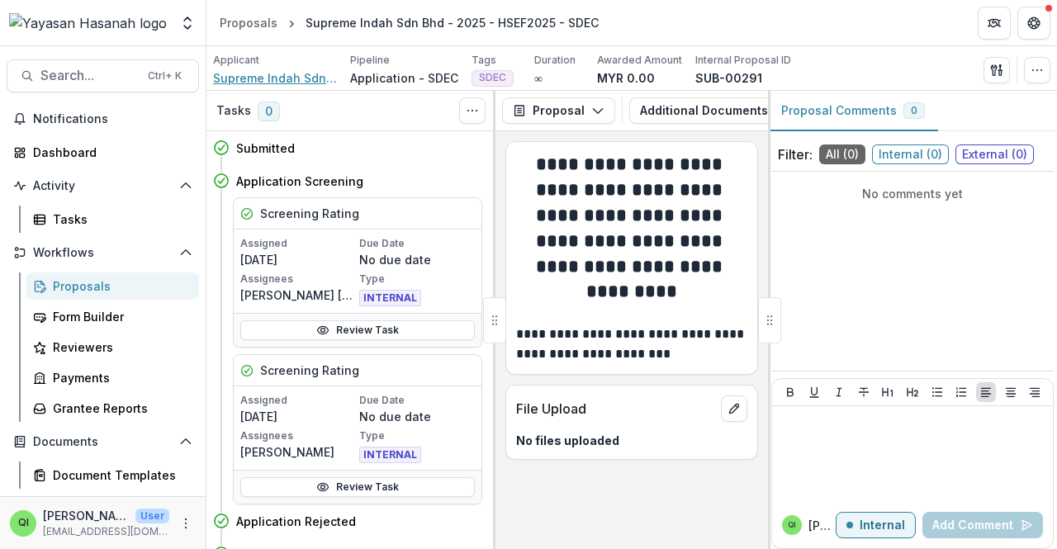
click at [302, 69] on span "Supreme Indah Sdn Bhd" at bounding box center [275, 77] width 124 height 17
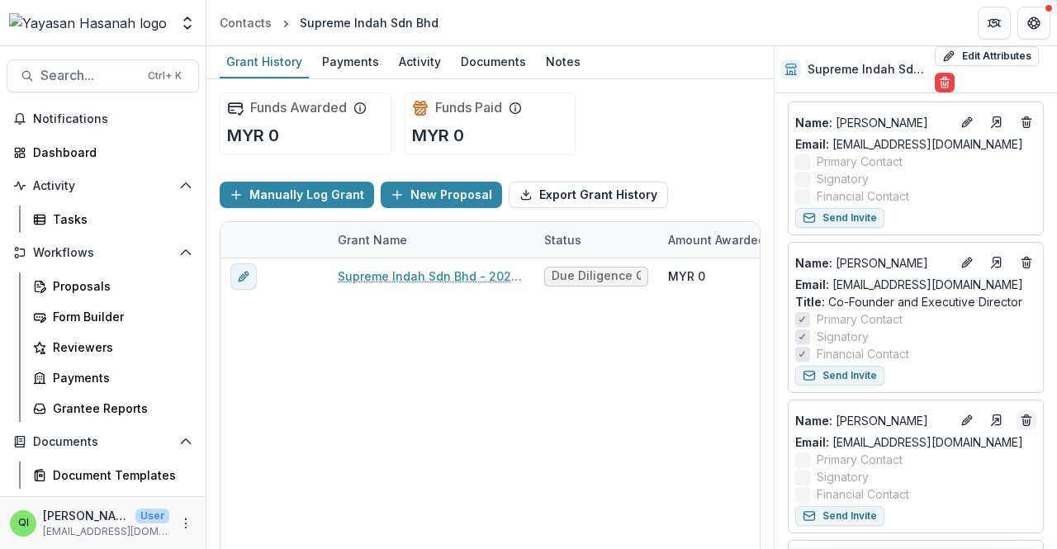
scroll to position [165, 0]
